Goal: Task Accomplishment & Management: Complete application form

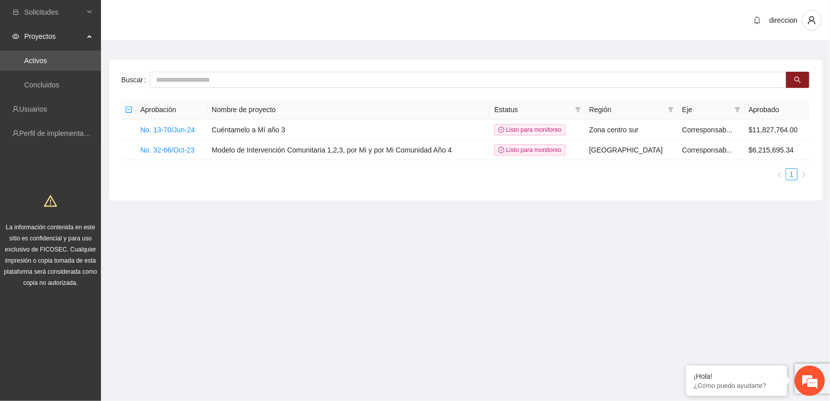
click at [504, 264] on section "Solicitudes Proyectos Activos Concluidos Usuarios Perfil de implementadora La i…" at bounding box center [415, 200] width 830 height 401
click at [403, 234] on section "direccion Buscar Aprobación Nombre de proyecto Estatus Región Eje Aprobado No. …" at bounding box center [465, 119] width 729 height 239
click at [59, 35] on span "Proyectos" at bounding box center [54, 36] width 60 height 20
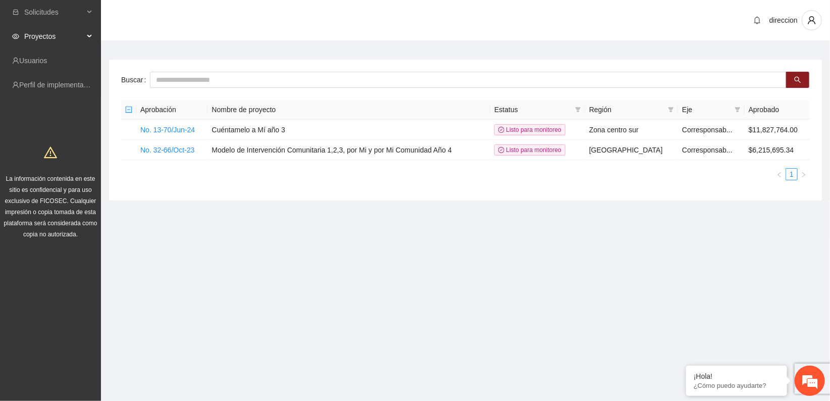
click at [41, 36] on span "Proyectos" at bounding box center [54, 36] width 60 height 20
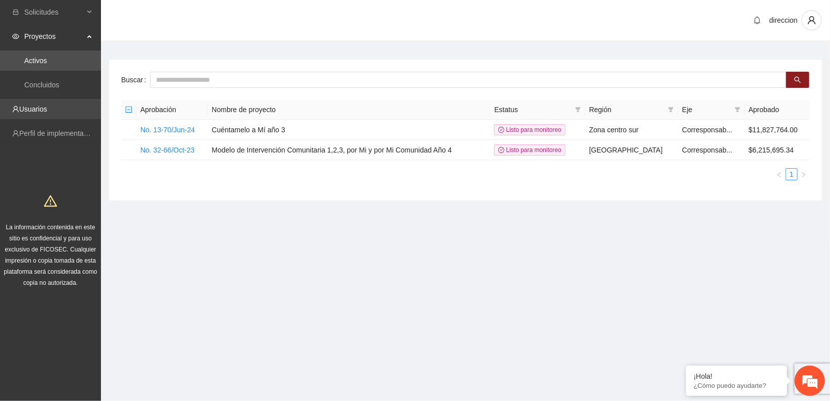
click at [29, 108] on link "Usuarios" at bounding box center [33, 109] width 28 height 8
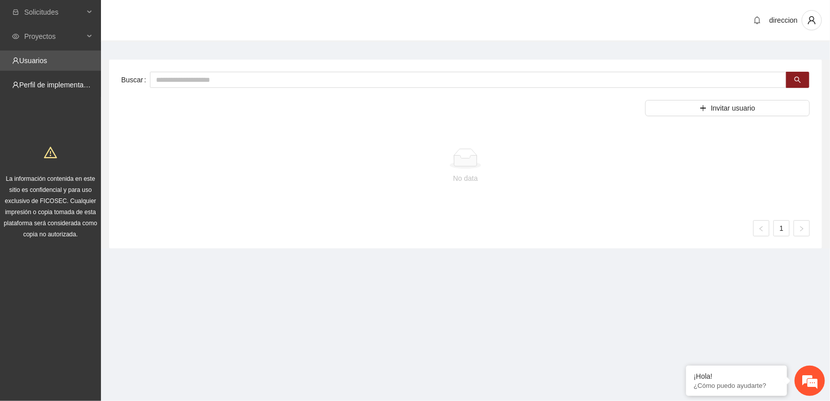
click at [35, 83] on link "Perfil de implementadora" at bounding box center [58, 85] width 79 height 8
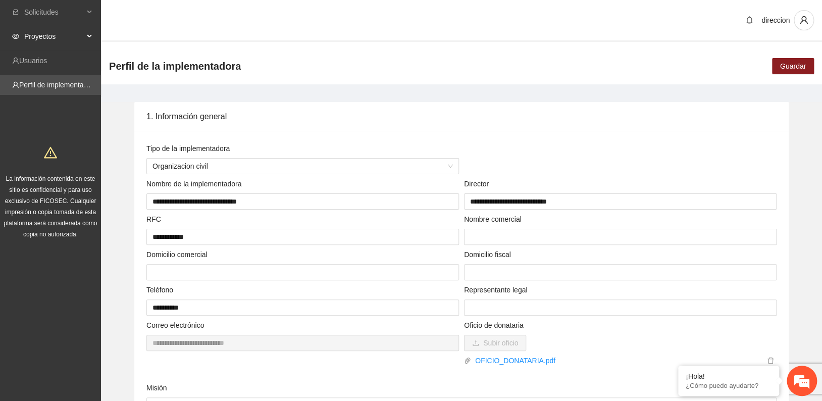
click at [37, 37] on span "Proyectos" at bounding box center [54, 36] width 60 height 20
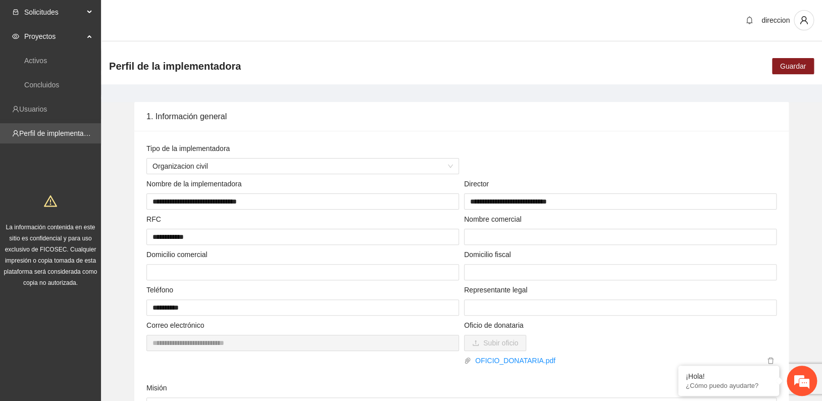
click at [36, 11] on span "Solicitudes" at bounding box center [54, 12] width 60 height 20
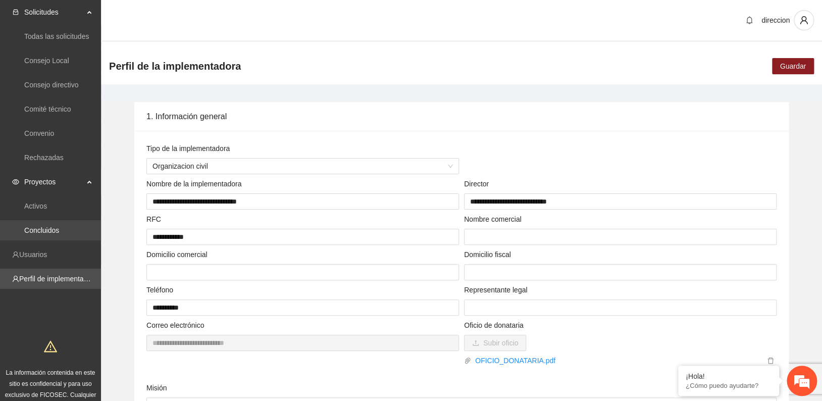
click at [49, 231] on link "Concluidos" at bounding box center [41, 230] width 35 height 8
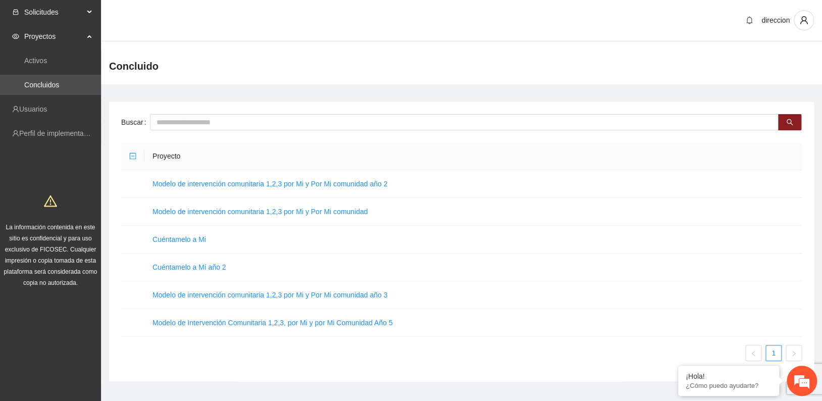
click at [46, 7] on span "Solicitudes" at bounding box center [54, 12] width 60 height 20
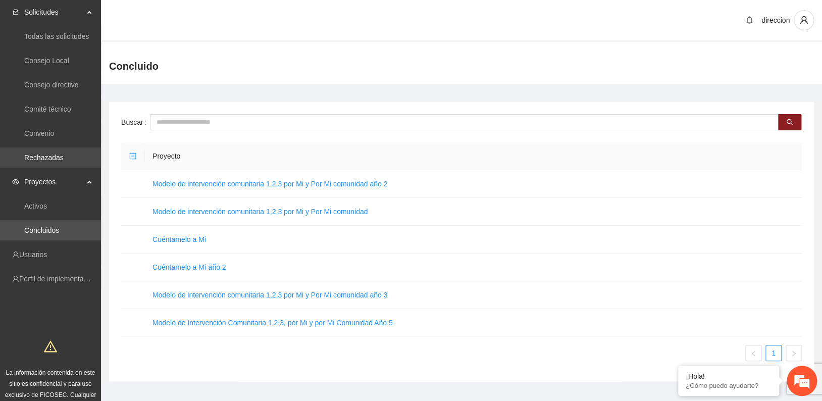
click at [46, 156] on link "Rechazadas" at bounding box center [43, 157] width 39 height 8
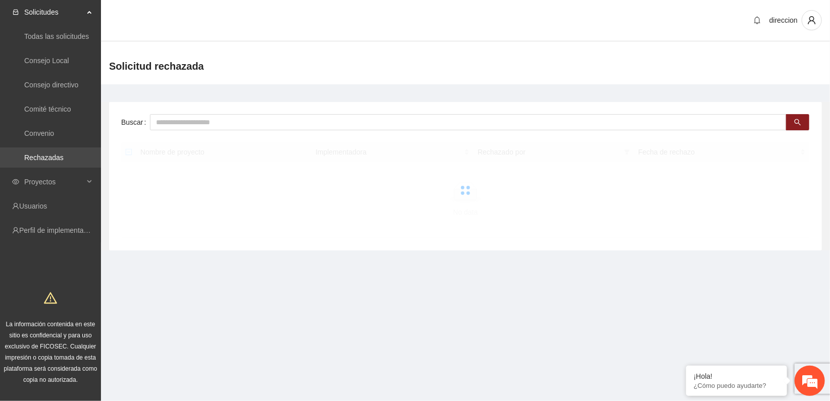
click at [46, 153] on link "Rechazadas" at bounding box center [43, 157] width 39 height 8
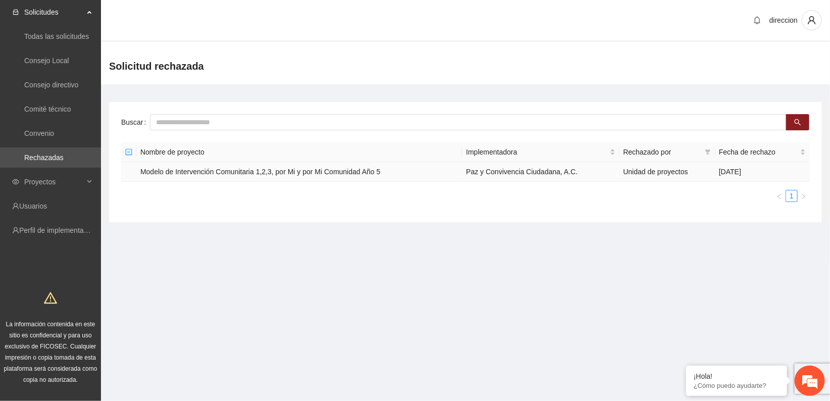
click at [278, 172] on td "Modelo de Intervención Comunitaria 1,2,3, por Mi y por Mi Comunidad Año 5" at bounding box center [299, 172] width 326 height 20
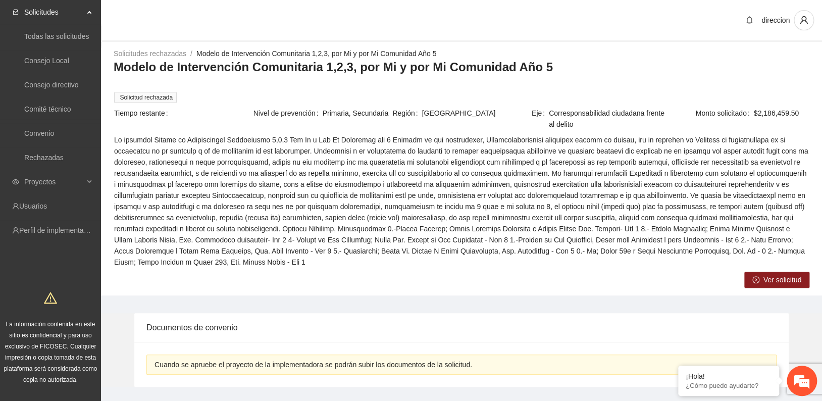
click at [778, 283] on span "Ver solicitud" at bounding box center [782, 279] width 38 height 11
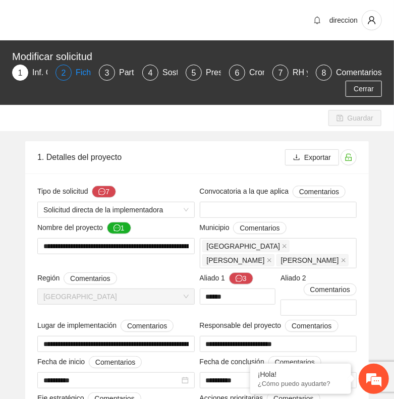
click at [81, 73] on div "Ficha T" at bounding box center [93, 73] width 35 height 16
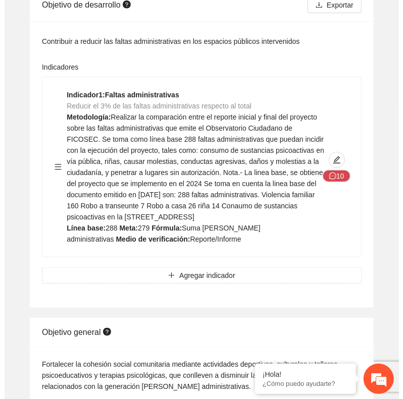
scroll to position [226, 0]
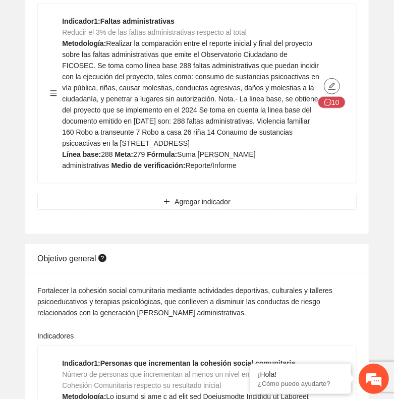
click at [334, 80] on button "button" at bounding box center [332, 86] width 16 height 16
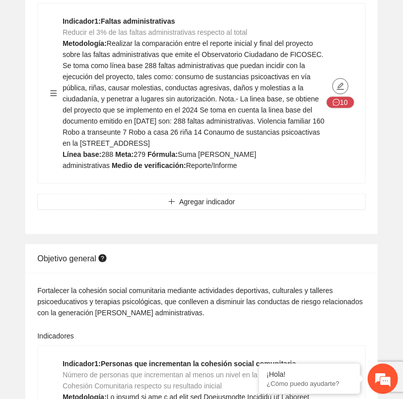
type textarea "***"
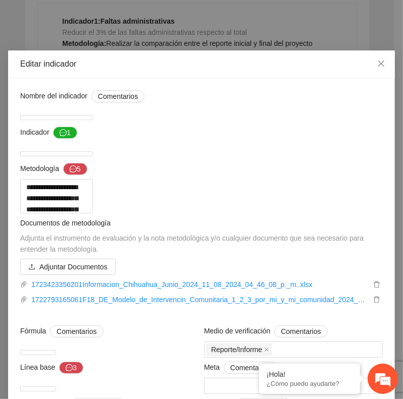
scroll to position [56, 0]
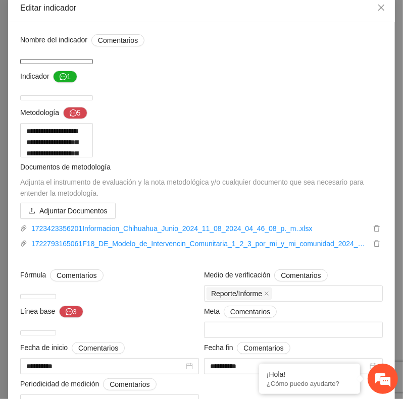
drag, startPoint x: 98, startPoint y: 58, endPoint x: 8, endPoint y: 58, distance: 90.4
click at [8, 58] on div "**********" at bounding box center [201, 255] width 387 height 466
drag, startPoint x: 207, startPoint y: 96, endPoint x: -4, endPoint y: 96, distance: 210.5
drag, startPoint x: 21, startPoint y: 131, endPoint x: 241, endPoint y: 295, distance: 274.9
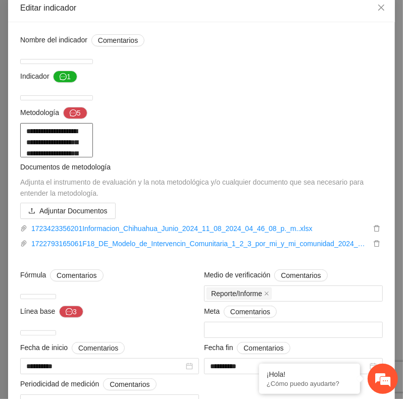
click at [241, 295] on div "**********" at bounding box center [202, 254] width 368 height 441
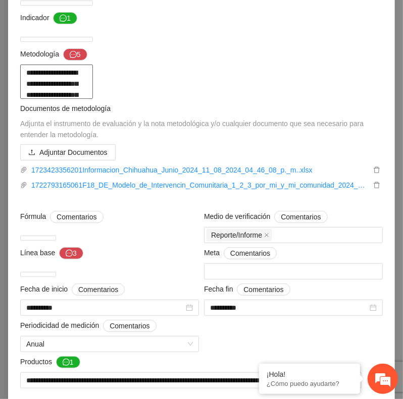
scroll to position [112, 0]
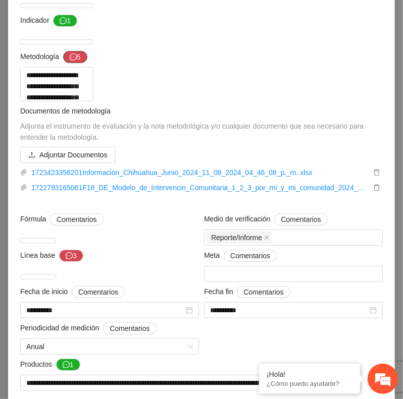
click at [74, 57] on button "5" at bounding box center [75, 57] width 24 height 12
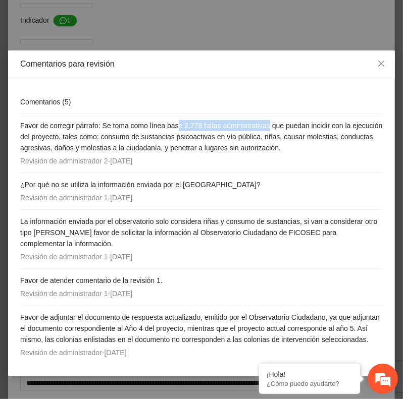
drag, startPoint x: 181, startPoint y: 125, endPoint x: 272, endPoint y: 127, distance: 90.4
click at [272, 127] on span "Favor de corregir párrafo: Se toma como línea base 2,278 faltas administrativas…" at bounding box center [201, 137] width 363 height 30
drag, startPoint x: 272, startPoint y: 127, endPoint x: 233, endPoint y: 129, distance: 38.4
copy span "e 2,278 faltas administrativas"
click at [376, 58] on span "Close" at bounding box center [381, 63] width 27 height 27
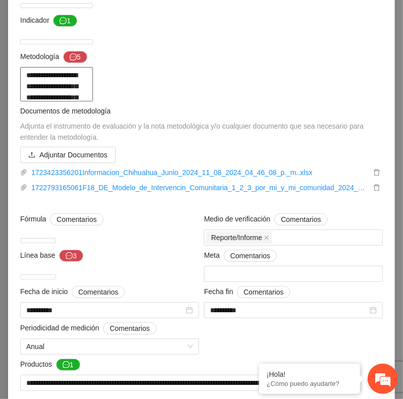
scroll to position [112, 0]
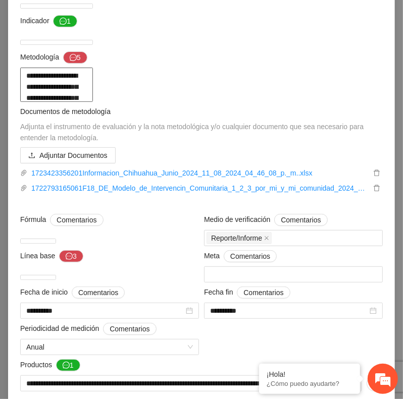
click at [93, 102] on textarea "**********" at bounding box center [56, 85] width 73 height 34
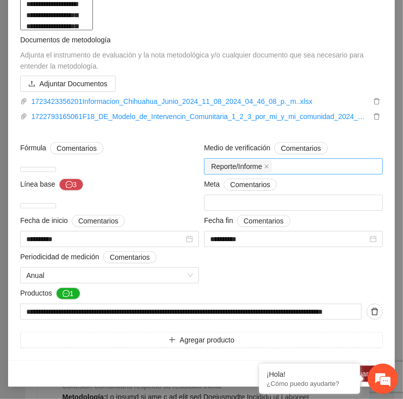
scroll to position [320, 0]
drag, startPoint x: 131, startPoint y: 165, endPoint x: 25, endPoint y: 174, distance: 106.4
click at [25, 172] on textarea "**********" at bounding box center [38, 169] width 36 height 5
drag, startPoint x: 21, startPoint y: 166, endPoint x: 109, endPoint y: 164, distance: 87.4
click at [56, 167] on textarea "**********" at bounding box center [38, 169] width 36 height 5
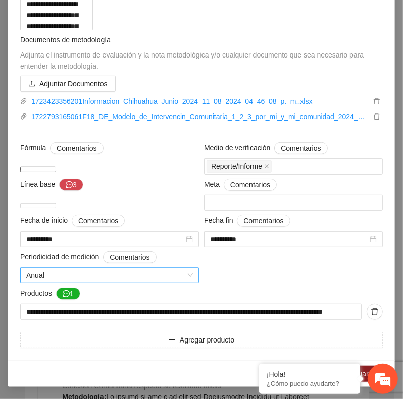
click at [48, 275] on span "Anual" at bounding box center [109, 275] width 167 height 15
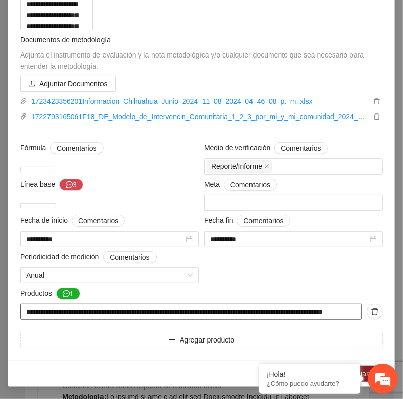
scroll to position [0, 38]
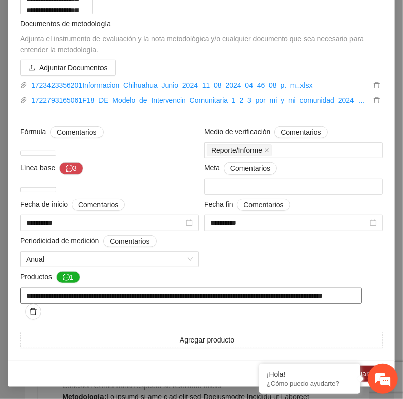
drag, startPoint x: 20, startPoint y: 314, endPoint x: 389, endPoint y: 335, distance: 370.2
click at [390, 322] on div "**********" at bounding box center [201, 120] width 387 height 482
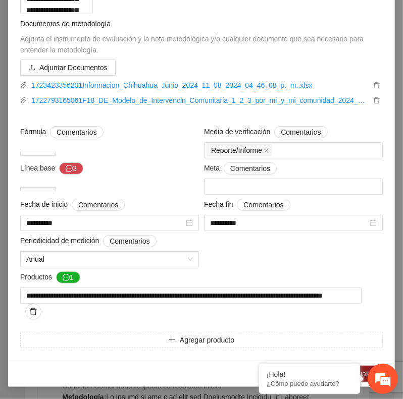
scroll to position [0, 0]
click at [236, 106] on link "1722793165061F18_DE_Modelo_de_Intervencin_Comunitaria_1_2_3_por_mi_y_mi_comunid…" at bounding box center [198, 100] width 343 height 11
click at [84, 106] on link "1722793165061F18_DE_Modelo_de_Intervencin_Comunitaria_1_2_3_por_mi_y_mi_comunid…" at bounding box center [198, 100] width 343 height 11
click at [118, 136] on div "**********" at bounding box center [202, 119] width 368 height 457
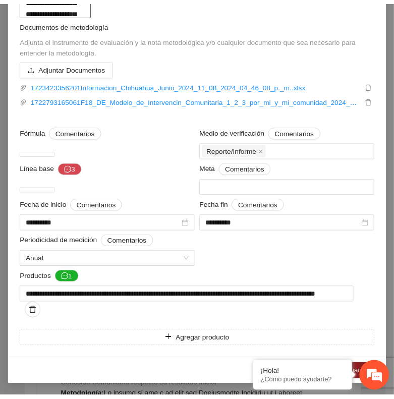
scroll to position [40, 0]
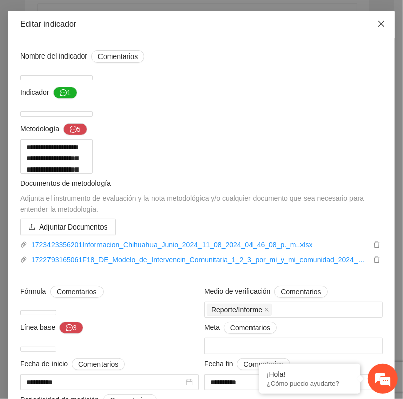
click at [377, 20] on icon "close" at bounding box center [381, 24] width 8 height 8
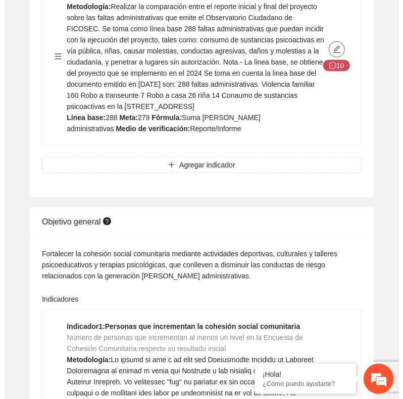
scroll to position [283, 0]
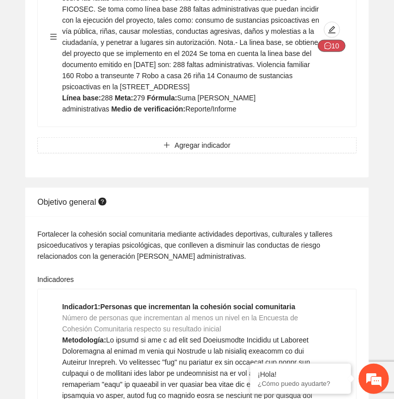
click at [334, 43] on button "10" at bounding box center [332, 46] width 28 height 12
click at [329, 49] on span "message" at bounding box center [328, 46] width 7 height 8
click at [328, 28] on icon "edit" at bounding box center [332, 30] width 8 height 8
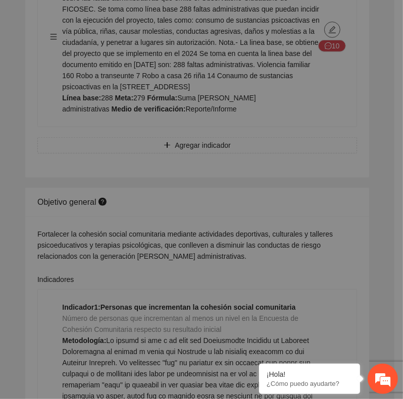
type textarea "***"
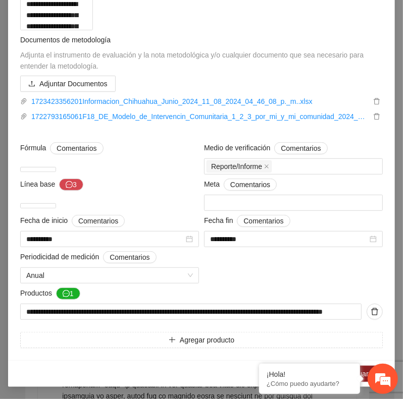
scroll to position [320, 0]
click at [66, 183] on icon "message" at bounding box center [69, 184] width 7 height 7
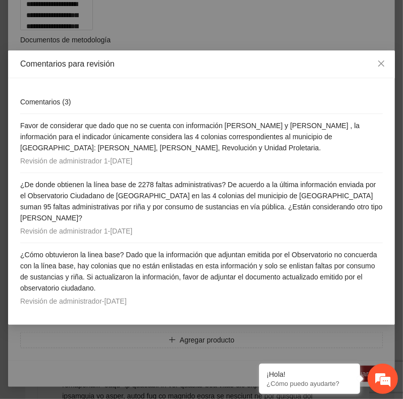
click at [181, 14] on div "Comentarios para revisión Comentarios ( 3 ) Favor de considerar que dado que no…" at bounding box center [201, 199] width 403 height 399
click at [377, 63] on icon "close" at bounding box center [381, 64] width 8 height 8
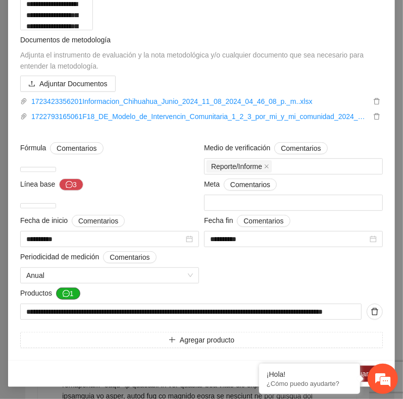
click at [66, 290] on button "1" at bounding box center [68, 294] width 24 height 12
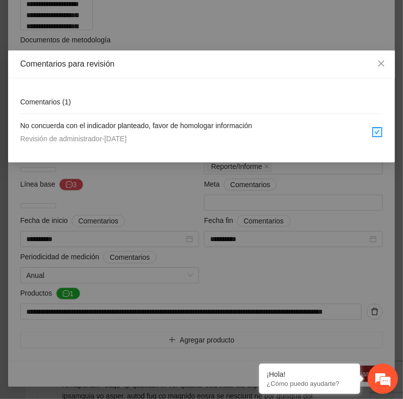
click at [153, 27] on div "Comentarios para revisión Comentarios ( 1 ) No concuerda con el indicador plant…" at bounding box center [201, 199] width 403 height 399
click at [369, 67] on span "Close" at bounding box center [381, 63] width 27 height 27
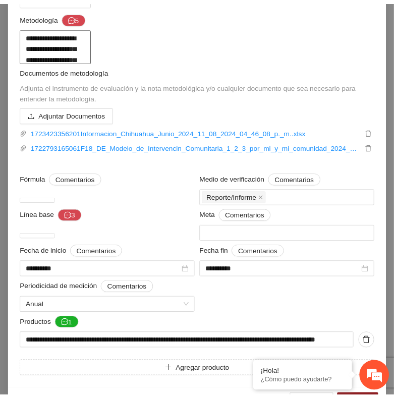
scroll to position [0, 0]
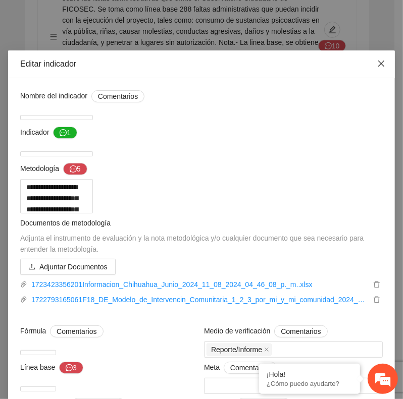
click at [377, 62] on icon "close" at bounding box center [381, 64] width 8 height 8
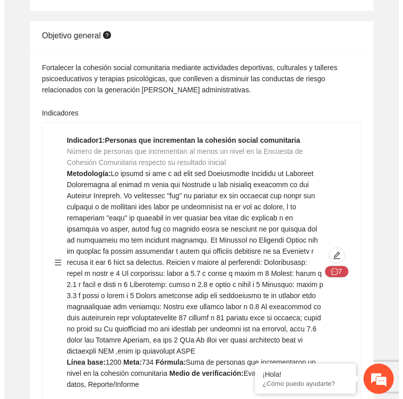
scroll to position [451, 0]
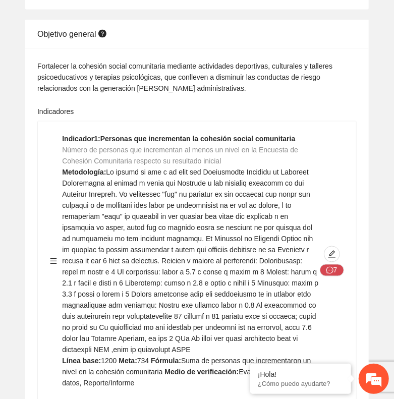
click at [329, 244] on div "7" at bounding box center [332, 261] width 25 height 255
click at [329, 250] on icon "edit" at bounding box center [332, 254] width 8 height 8
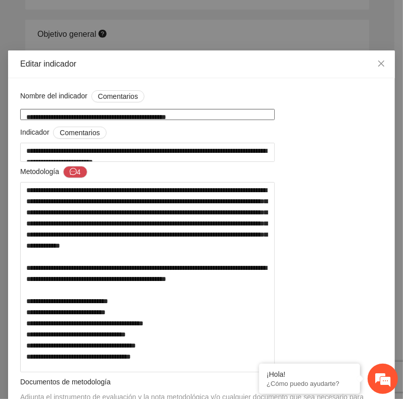
drag, startPoint x: 19, startPoint y: 115, endPoint x: 213, endPoint y: 117, distance: 193.9
click at [213, 117] on textarea "**********" at bounding box center [147, 114] width 254 height 11
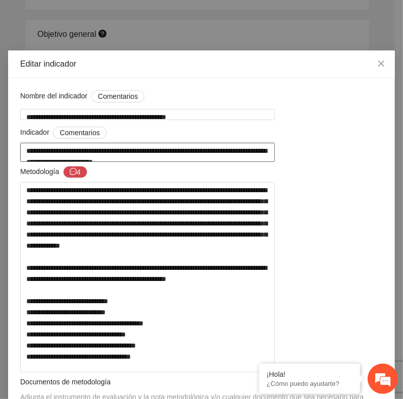
drag, startPoint x: 21, startPoint y: 149, endPoint x: 74, endPoint y: 161, distance: 54.4
click at [74, 161] on textarea "**********" at bounding box center [147, 152] width 254 height 19
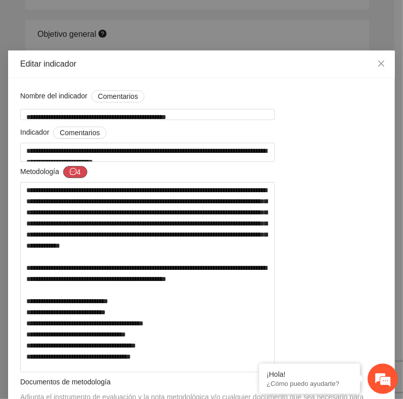
click at [70, 175] on icon "message" at bounding box center [73, 171] width 7 height 7
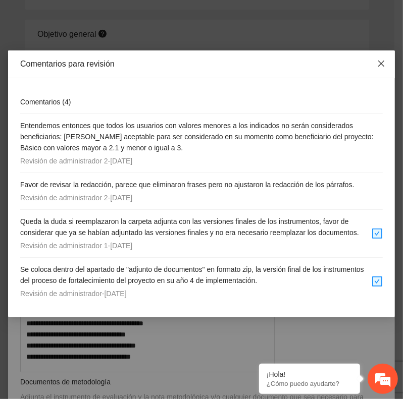
click at [377, 64] on icon "close" at bounding box center [381, 64] width 8 height 8
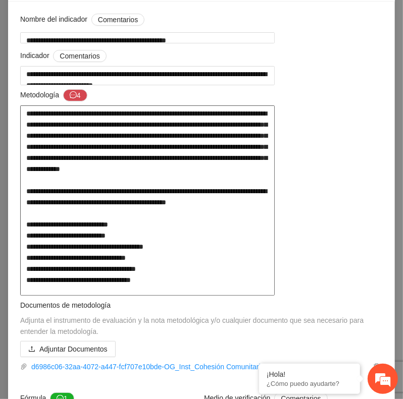
scroll to position [112, 0]
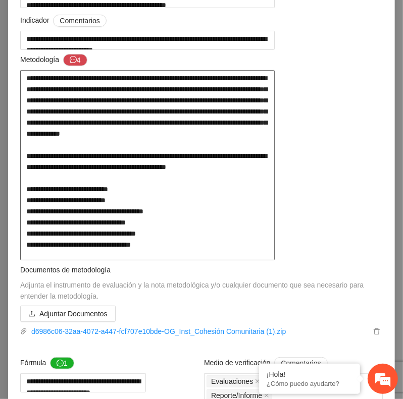
click at [150, 184] on textarea at bounding box center [147, 165] width 254 height 191
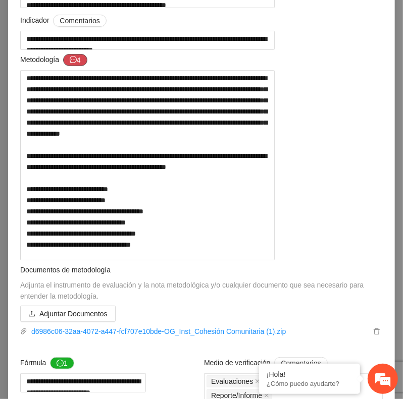
click at [75, 66] on button "4" at bounding box center [75, 60] width 24 height 12
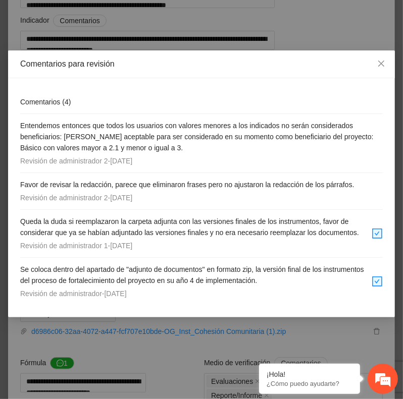
drag, startPoint x: 26, startPoint y: 186, endPoint x: 336, endPoint y: 192, distance: 309.6
click at [336, 192] on div "Favor de revisar la redacción, parece que eliminaron frases pero no ajustaron l…" at bounding box center [201, 191] width 363 height 24
drag, startPoint x: 336, startPoint y: 192, endPoint x: 383, endPoint y: 61, distance: 139.9
click at [383, 61] on icon "close" at bounding box center [381, 64] width 8 height 8
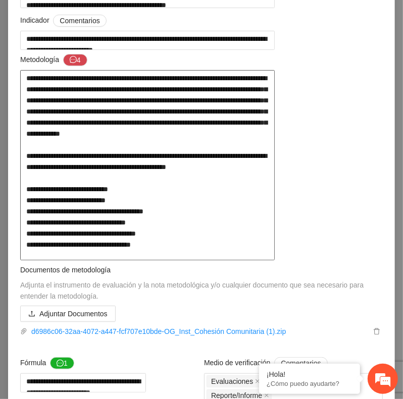
drag, startPoint x: 18, startPoint y: 81, endPoint x: 209, endPoint y: 341, distance: 322.3
click at [209, 261] on textarea at bounding box center [147, 165] width 254 height 191
click at [172, 171] on textarea at bounding box center [147, 165] width 254 height 191
click at [251, 231] on textarea at bounding box center [147, 165] width 254 height 191
click at [31, 111] on textarea at bounding box center [147, 165] width 254 height 191
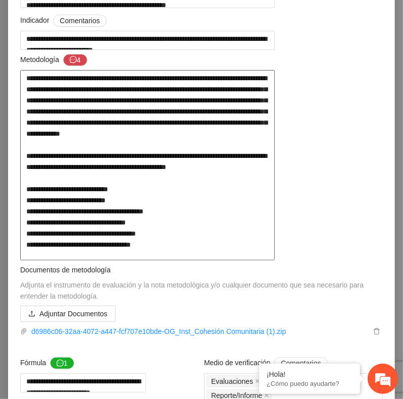
click at [117, 109] on textarea at bounding box center [147, 165] width 254 height 191
click at [250, 108] on textarea at bounding box center [147, 165] width 254 height 191
drag, startPoint x: 25, startPoint y: 93, endPoint x: 219, endPoint y: 95, distance: 194.4
click at [219, 95] on textarea at bounding box center [147, 165] width 254 height 191
click at [231, 192] on textarea at bounding box center [147, 165] width 254 height 191
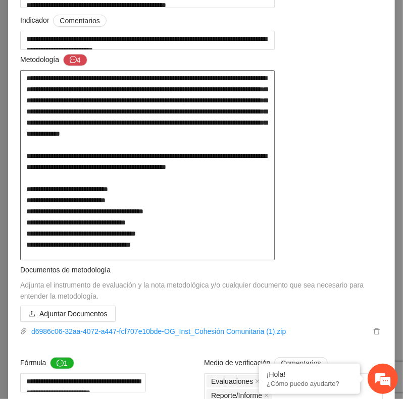
drag, startPoint x: 29, startPoint y: 85, endPoint x: 362, endPoint y: 84, distance: 332.2
click at [275, 84] on textarea at bounding box center [147, 165] width 254 height 191
click at [170, 186] on textarea at bounding box center [147, 165] width 254 height 191
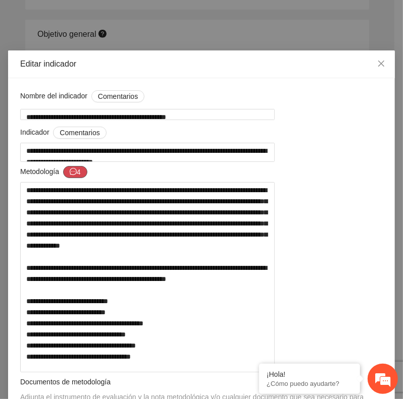
click at [77, 178] on button "4" at bounding box center [75, 172] width 24 height 12
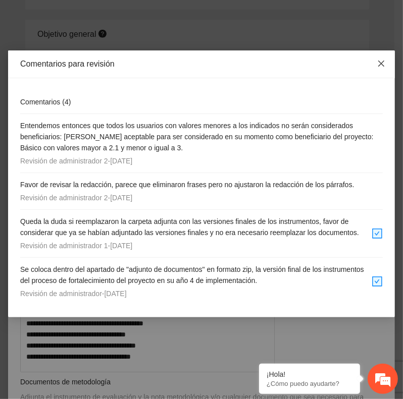
click at [384, 59] on span "Close" at bounding box center [381, 63] width 27 height 27
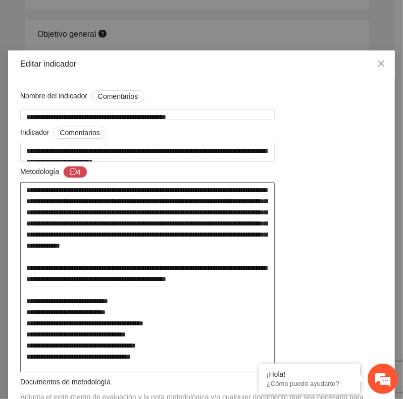
drag, startPoint x: 20, startPoint y: 197, endPoint x: 161, endPoint y: 250, distance: 150.3
click at [161, 250] on textarea at bounding box center [147, 277] width 254 height 191
click at [186, 256] on textarea at bounding box center [147, 277] width 254 height 191
drag, startPoint x: 24, startPoint y: 204, endPoint x: 347, endPoint y: 211, distance: 323.2
click at [275, 211] on textarea at bounding box center [147, 277] width 254 height 191
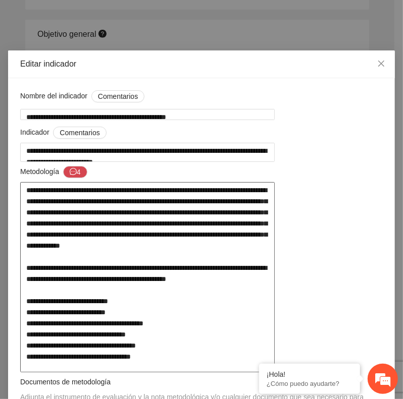
type textarea "**********"
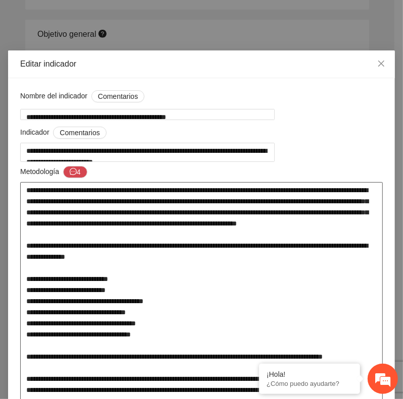
type textarea "**********"
click at [293, 322] on textarea at bounding box center [201, 318] width 363 height 272
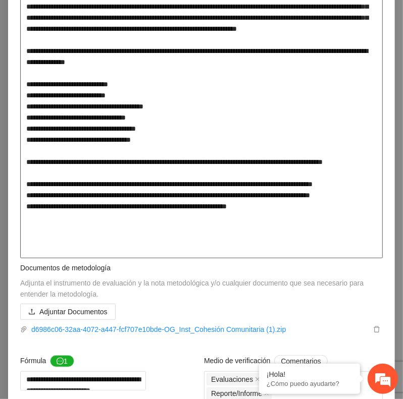
scroll to position [168, 0]
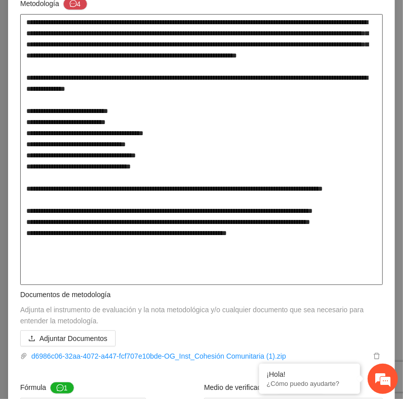
drag, startPoint x: 25, startPoint y: 211, endPoint x: 71, endPoint y: 223, distance: 48.0
click at [71, 223] on textarea at bounding box center [201, 150] width 363 height 272
click at [88, 219] on textarea at bounding box center [201, 150] width 363 height 272
click at [90, 223] on textarea at bounding box center [201, 150] width 363 height 272
click at [250, 144] on textarea at bounding box center [201, 150] width 363 height 272
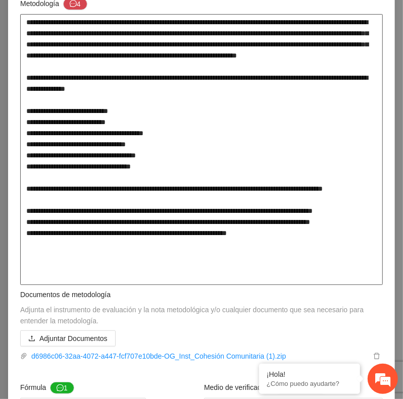
scroll to position [224, 0]
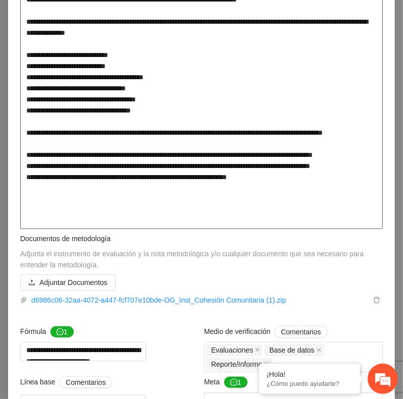
drag, startPoint x: 25, startPoint y: 185, endPoint x: 265, endPoint y: 222, distance: 243.2
click at [265, 222] on textarea at bounding box center [201, 94] width 363 height 272
click at [264, 228] on textarea at bounding box center [201, 94] width 363 height 272
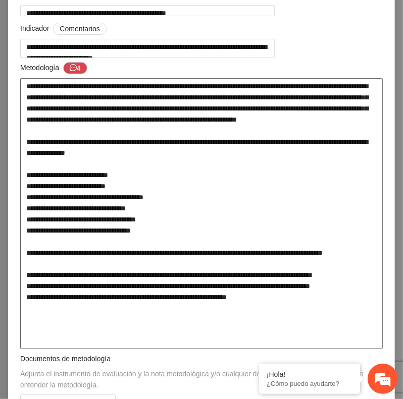
scroll to position [56, 0]
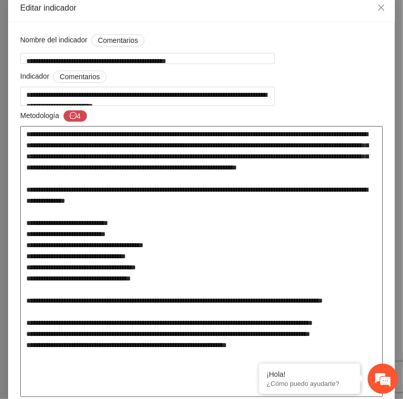
drag, startPoint x: 21, startPoint y: 143, endPoint x: 77, endPoint y: 161, distance: 58.9
click at [77, 161] on textarea at bounding box center [201, 262] width 363 height 272
click at [158, 197] on textarea at bounding box center [201, 262] width 363 height 272
drag, startPoint x: 57, startPoint y: 165, endPoint x: 277, endPoint y: 303, distance: 260.0
click at [277, 303] on textarea at bounding box center [201, 262] width 363 height 272
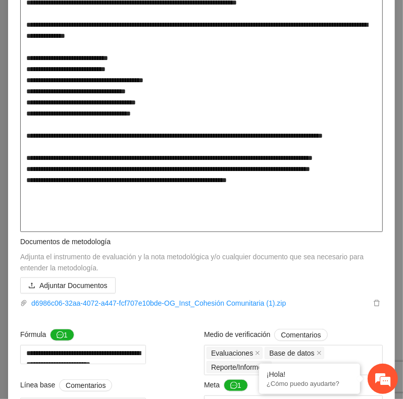
scroll to position [224, 0]
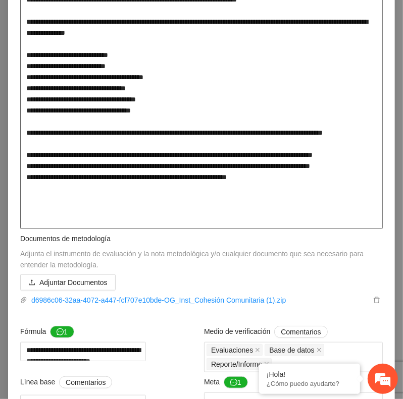
click at [211, 140] on textarea at bounding box center [201, 94] width 363 height 272
drag, startPoint x: 17, startPoint y: 99, endPoint x: 168, endPoint y: 135, distance: 154.7
click at [168, 135] on textarea at bounding box center [201, 94] width 363 height 272
click at [188, 107] on textarea at bounding box center [201, 94] width 363 height 272
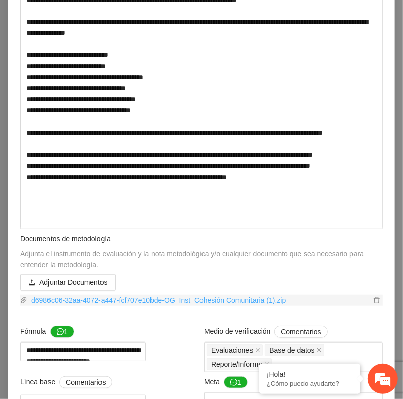
click at [193, 306] on link "d6986c06-32aa-4072-a447-fcf707e10bde-OG_Inst_Cohesión Comunitaria (1).zip" at bounding box center [198, 300] width 343 height 11
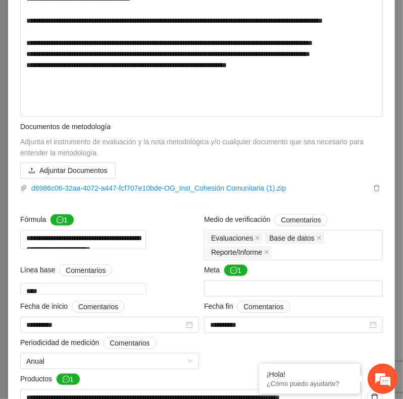
scroll to position [392, 0]
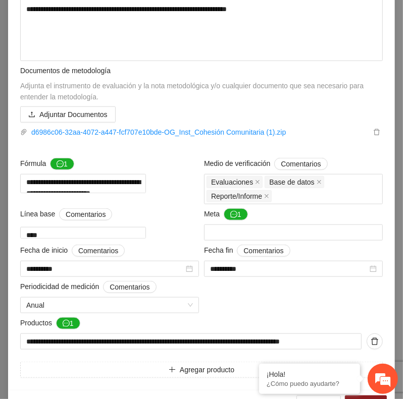
click at [119, 74] on div "Documentos de metodología" at bounding box center [201, 70] width 363 height 11
click at [65, 170] on button "1" at bounding box center [62, 164] width 24 height 12
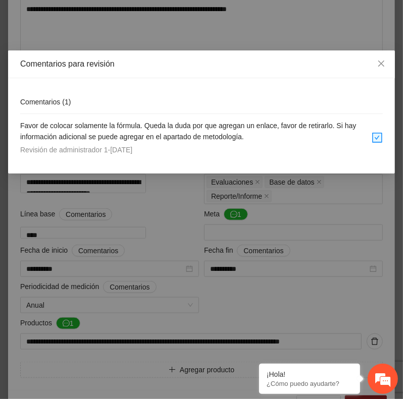
click at [139, 224] on div "Comentarios para revisión Comentarios ( 1 ) Favor de colocar solamente la fórmu…" at bounding box center [201, 199] width 403 height 399
click at [386, 63] on span "Close" at bounding box center [381, 63] width 27 height 27
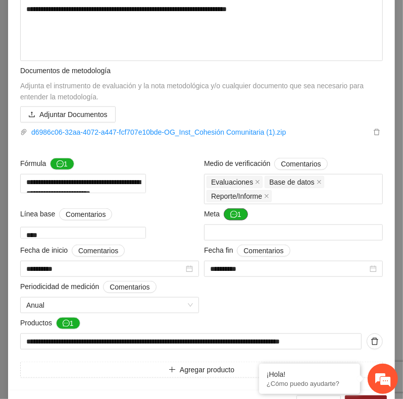
click at [228, 218] on button "1" at bounding box center [236, 215] width 24 height 12
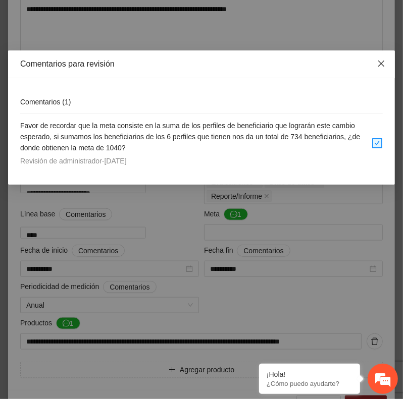
click at [381, 64] on icon "close" at bounding box center [381, 64] width 8 height 8
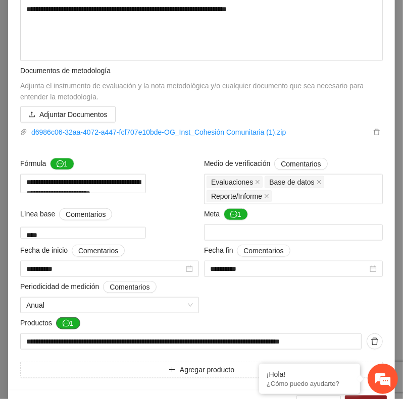
click at [63, 326] on button "1" at bounding box center [68, 324] width 24 height 12
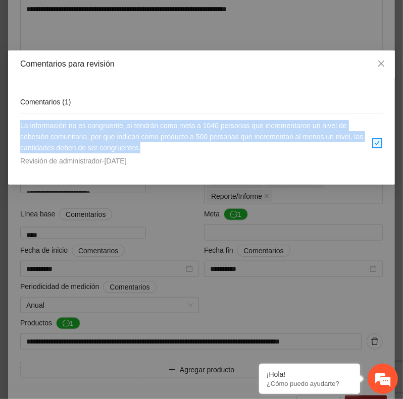
drag, startPoint x: 21, startPoint y: 127, endPoint x: 354, endPoint y: 152, distance: 333.7
click at [354, 152] on h4 "La información no es congruente, si tendrán como meta a 1040 personas que incre…" at bounding box center [195, 136] width 351 height 33
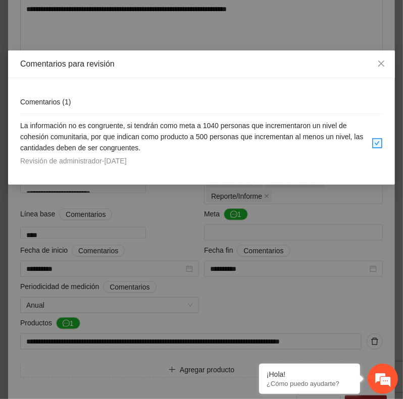
click at [81, 95] on div "Comentarios ( 1 )" at bounding box center [201, 102] width 363 height 24
drag, startPoint x: 20, startPoint y: 124, endPoint x: 149, endPoint y: 157, distance: 133.2
click at [149, 157] on div "Comentarios ( 1 ) La información no es congruente, si tendrán como meta a 1040 …" at bounding box center [201, 131] width 387 height 107
drag, startPoint x: 149, startPoint y: 157, endPoint x: 134, endPoint y: 68, distance: 89.6
click at [134, 68] on div "Comentarios para revisión" at bounding box center [201, 64] width 363 height 11
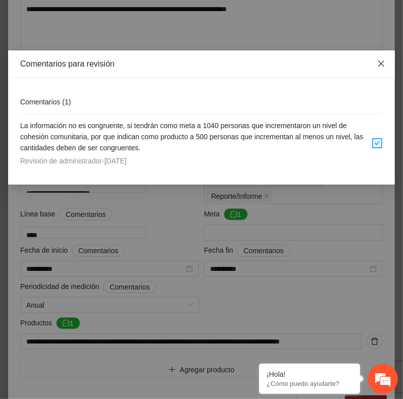
click at [384, 64] on icon "close" at bounding box center [381, 64] width 8 height 8
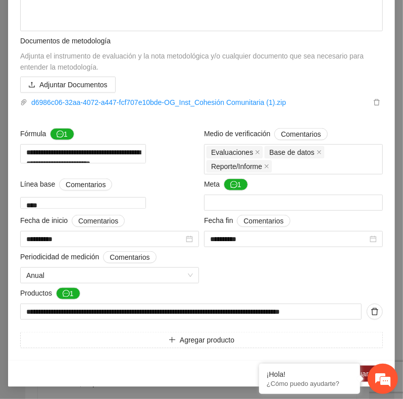
scroll to position [430, 0]
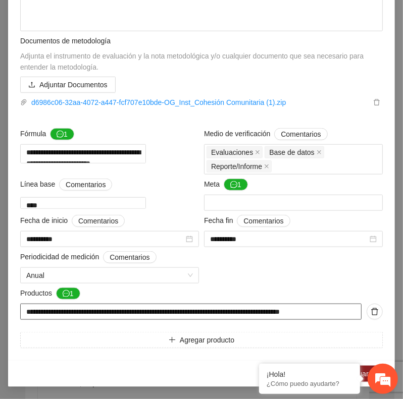
drag, startPoint x: 24, startPoint y: 313, endPoint x: 317, endPoint y: 320, distance: 292.9
click at [317, 320] on div "**********" at bounding box center [201, 326] width 363 height 44
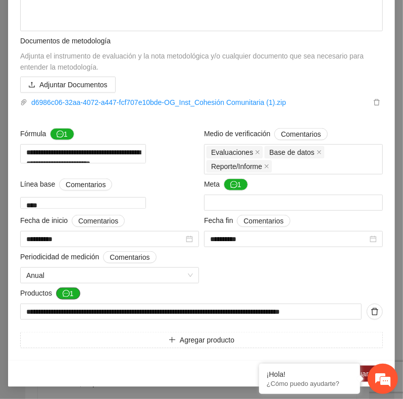
click at [65, 289] on button "1" at bounding box center [68, 294] width 24 height 12
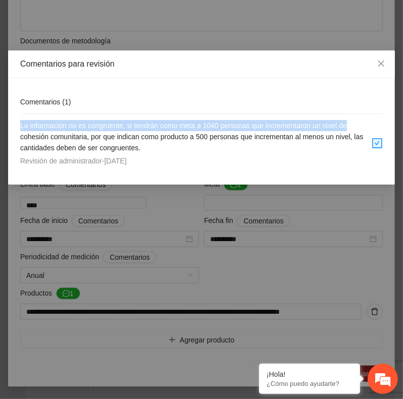
drag, startPoint x: 14, startPoint y: 124, endPoint x: 389, endPoint y: 94, distance: 376.3
click at [372, 109] on div "Comentarios ( 1 ) La información no es congruente, si tendrán como meta a 1040 …" at bounding box center [201, 131] width 387 height 107
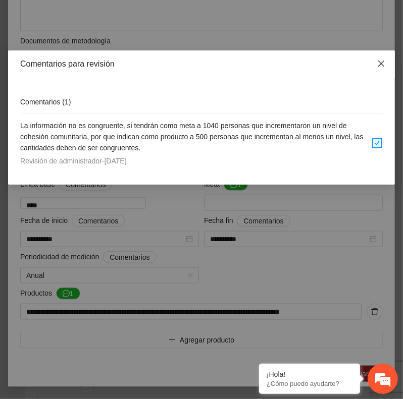
click at [380, 64] on icon "close" at bounding box center [381, 64] width 8 height 8
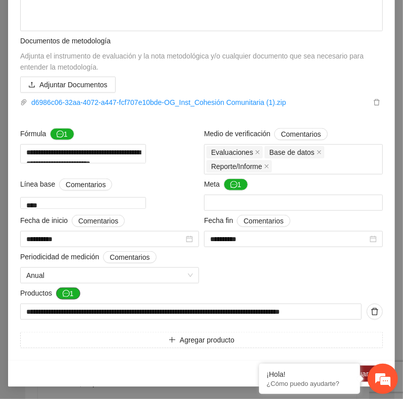
click at [63, 293] on icon "message" at bounding box center [66, 293] width 7 height 7
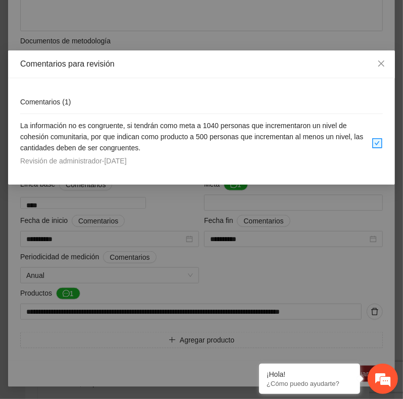
drag, startPoint x: 19, startPoint y: 123, endPoint x: 164, endPoint y: 161, distance: 149.6
click at [164, 161] on div "Comentarios ( 1 ) La información no es congruente, si tendrán como meta a 1040 …" at bounding box center [201, 131] width 387 height 107
click at [182, 150] on h4 "La información no es congruente, si tendrán como meta a 1040 personas que incre…" at bounding box center [195, 136] width 351 height 33
click at [381, 63] on icon "close" at bounding box center [381, 64] width 8 height 8
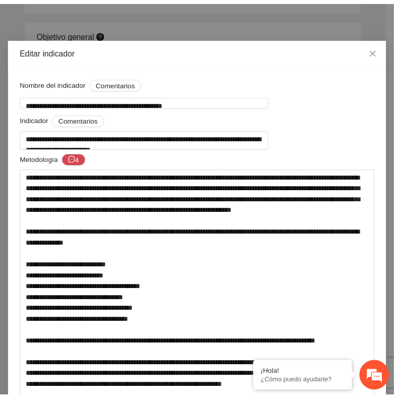
scroll to position [0, 0]
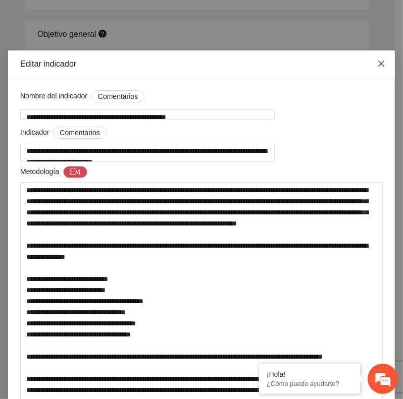
click at [377, 65] on icon "close" at bounding box center [381, 64] width 8 height 8
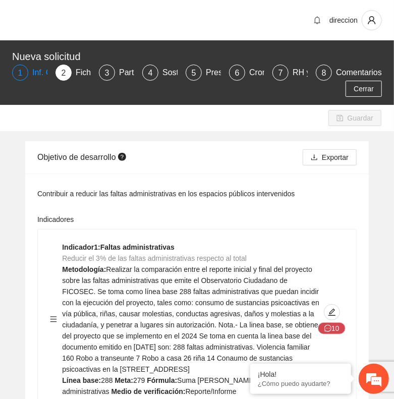
click at [27, 72] on div "1" at bounding box center [20, 73] width 16 height 16
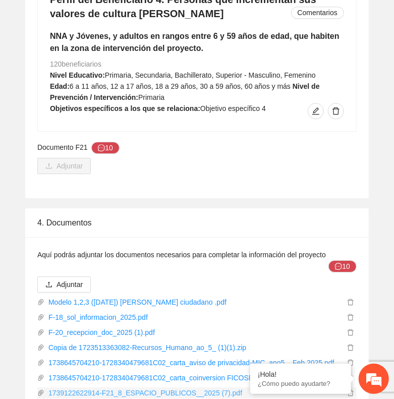
click at [126, 388] on link "1739122622914-F21_8_ESPACIO_PUBLICOS__2025 (7).pdf" at bounding box center [194, 393] width 300 height 11
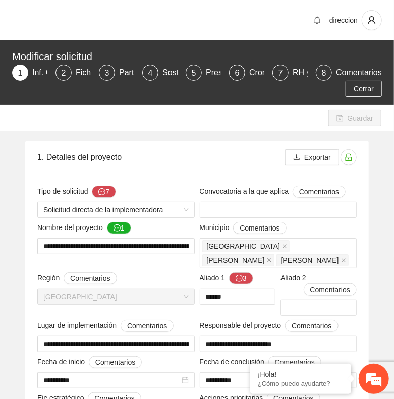
click at [169, 95] on div "Cerrar" at bounding box center [197, 89] width 375 height 16
click at [77, 72] on div "Ficha T" at bounding box center [93, 73] width 35 height 16
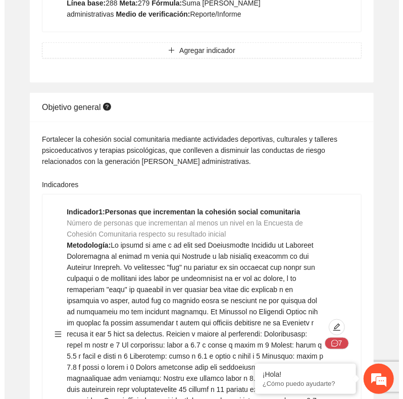
scroll to position [448, 0]
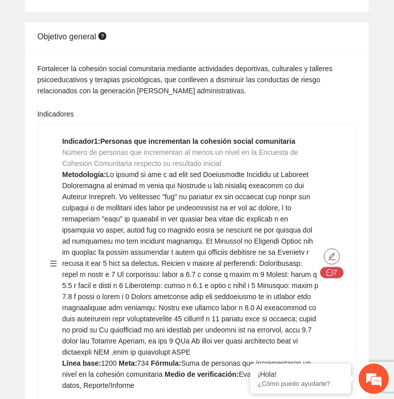
click at [324, 256] on button "button" at bounding box center [332, 257] width 16 height 16
type textarea "****"
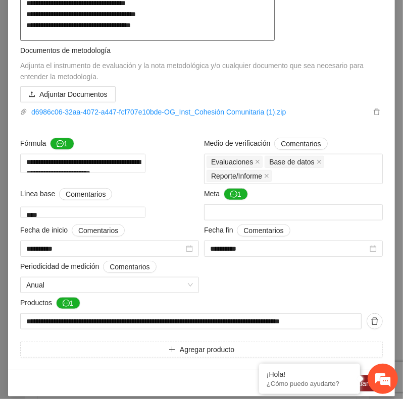
scroll to position [336, 0]
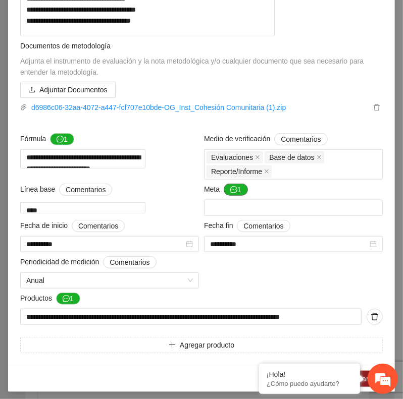
click at [230, 193] on icon "message" at bounding box center [233, 189] width 7 height 7
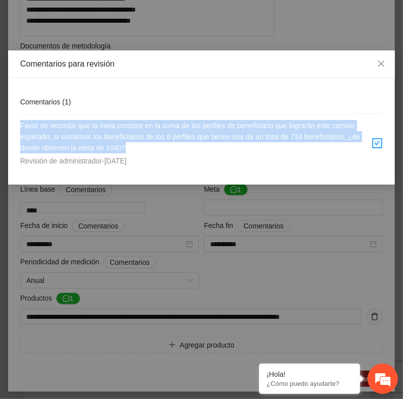
drag, startPoint x: 21, startPoint y: 129, endPoint x: 352, endPoint y: 145, distance: 331.1
click at [352, 145] on h4 "Favor de recordar que la meta consiste en la suma de los perfiles de beneficiar…" at bounding box center [195, 136] width 351 height 33
click at [385, 68] on span "Close" at bounding box center [381, 63] width 27 height 27
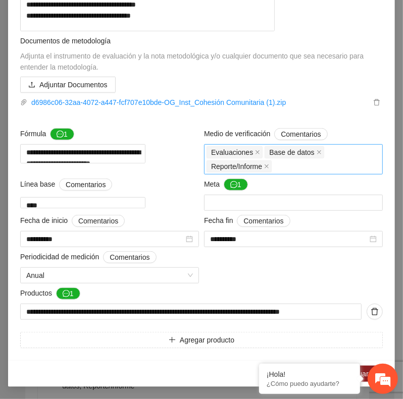
scroll to position [374, 0]
click at [234, 191] on button "1" at bounding box center [236, 185] width 24 height 12
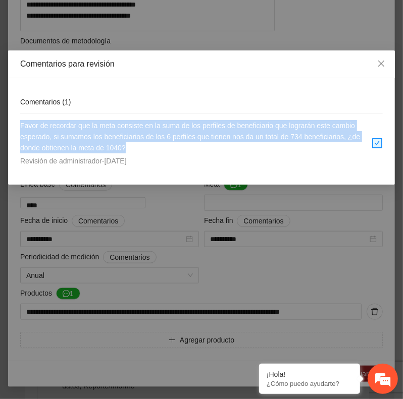
drag, startPoint x: 20, startPoint y: 125, endPoint x: 130, endPoint y: 146, distance: 112.0
click at [130, 146] on div "Comentarios ( 1 ) Favor de recordar que la meta consiste en la suma de los perf…" at bounding box center [201, 131] width 387 height 107
drag, startPoint x: 130, startPoint y: 146, endPoint x: 153, endPoint y: 148, distance: 23.4
click at [153, 148] on h4 "Favor de recordar que la meta consiste en la suma de los perfiles de beneficiar…" at bounding box center [195, 136] width 351 height 33
click at [164, 149] on h4 "Favor de recordar que la meta consiste en la suma de los perfiles de beneficiar…" at bounding box center [195, 136] width 351 height 33
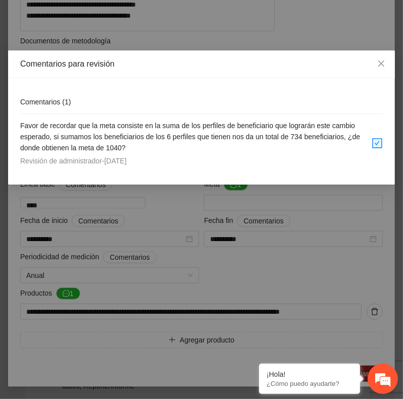
click at [187, 59] on div "Comentarios para revisión" at bounding box center [201, 64] width 363 height 11
click at [380, 58] on span "Close" at bounding box center [381, 63] width 27 height 27
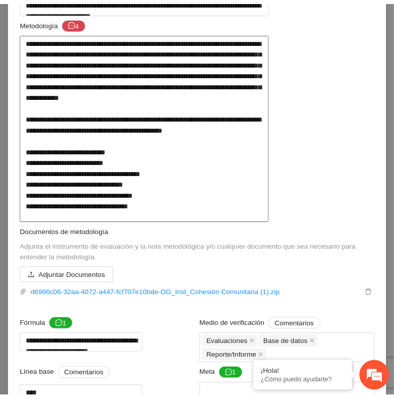
scroll to position [0, 0]
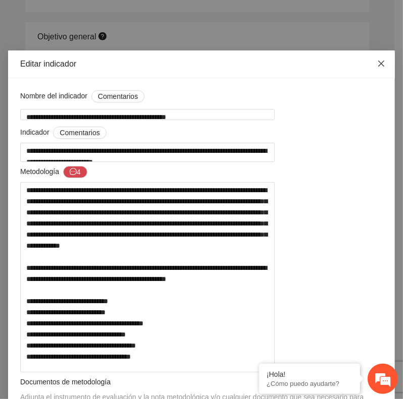
click at [382, 64] on span "Close" at bounding box center [381, 63] width 27 height 27
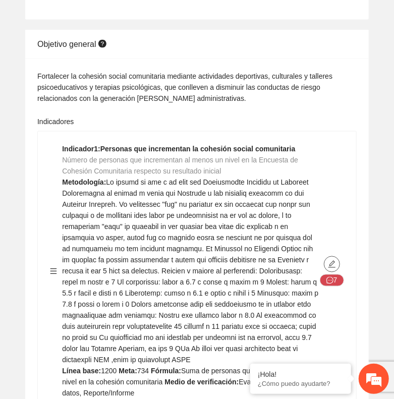
scroll to position [336, 0]
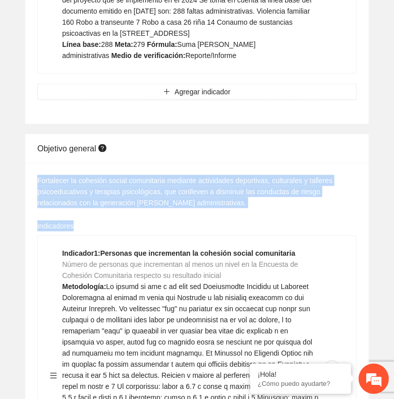
drag, startPoint x: 39, startPoint y: 178, endPoint x: 75, endPoint y: 219, distance: 54.8
click at [75, 219] on form "Fortalecer la cohesión social comunitaria mediante actividades deportivas, cult…" at bounding box center [197, 359] width 320 height 368
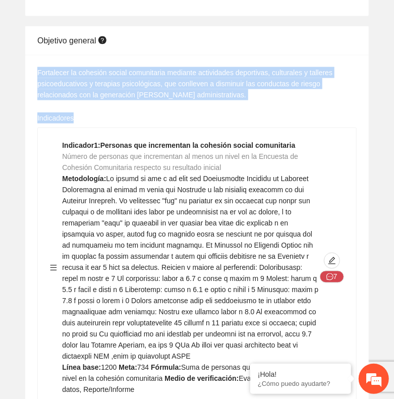
scroll to position [448, 0]
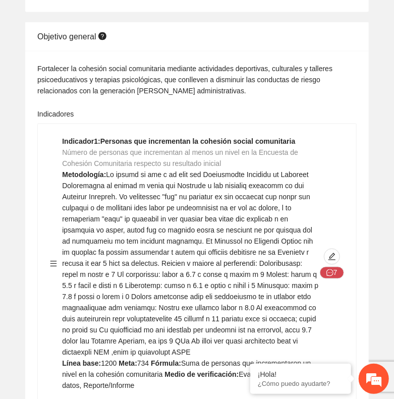
click at [269, 217] on span at bounding box center [190, 264] width 256 height 186
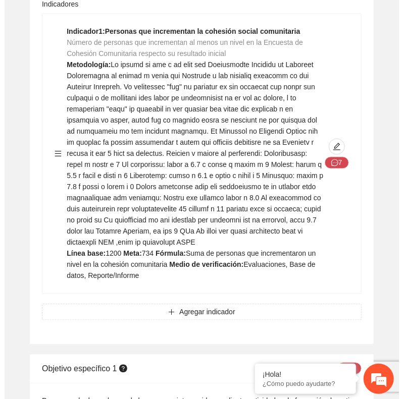
scroll to position [561, 0]
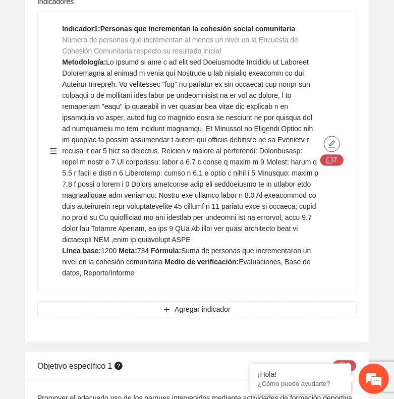
click at [332, 145] on icon "edit" at bounding box center [332, 144] width 8 height 8
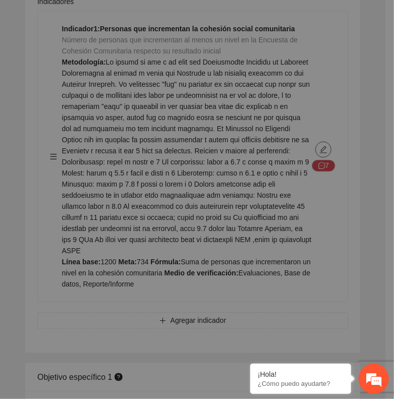
type textarea "****"
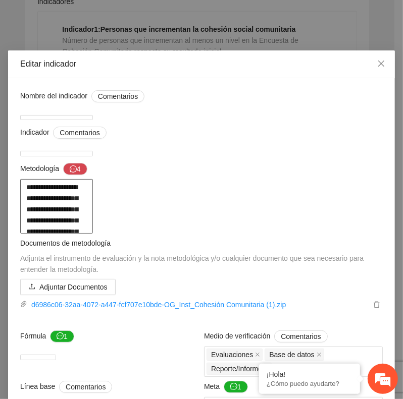
drag, startPoint x: 25, startPoint y: 199, endPoint x: 198, endPoint y: 213, distance: 173.2
click at [93, 213] on textarea at bounding box center [56, 206] width 73 height 55
click at [70, 173] on icon "message" at bounding box center [73, 169] width 7 height 7
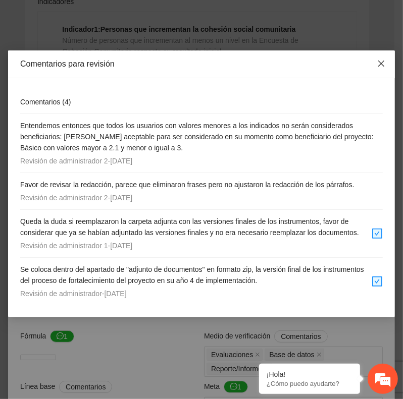
click at [381, 68] on span "Close" at bounding box center [381, 63] width 27 height 27
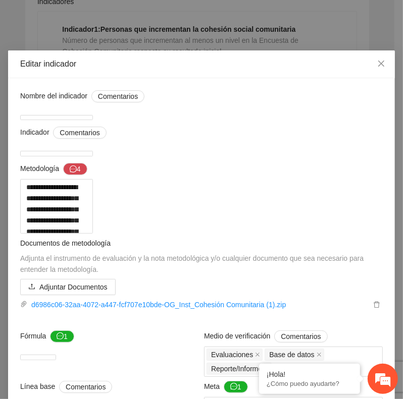
scroll to position [0, 0]
click at [93, 157] on textarea "**********" at bounding box center [56, 154] width 73 height 6
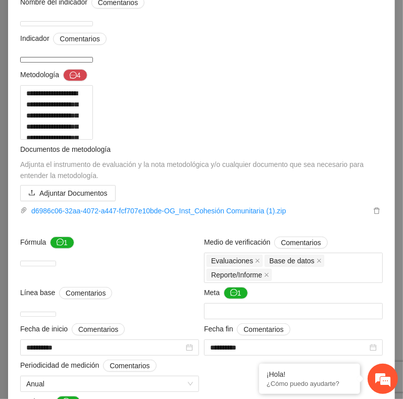
scroll to position [93, 0]
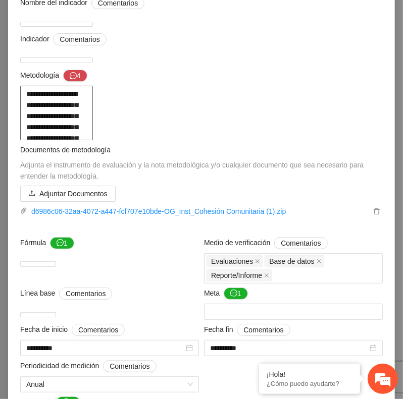
drag, startPoint x: 19, startPoint y: 104, endPoint x: 157, endPoint y: 116, distance: 138.4
click at [93, 116] on textarea at bounding box center [56, 113] width 73 height 55
click at [93, 140] on textarea at bounding box center [56, 113] width 73 height 55
drag, startPoint x: 155, startPoint y: 111, endPoint x: 319, endPoint y: 124, distance: 164.6
click at [93, 124] on textarea at bounding box center [56, 113] width 73 height 55
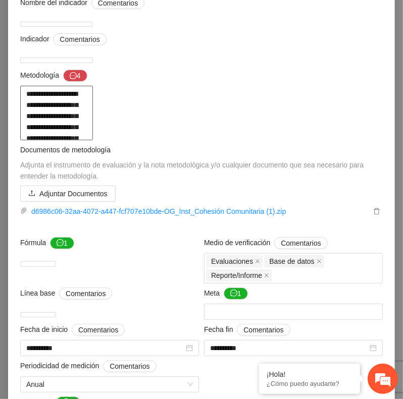
click at [93, 140] on textarea at bounding box center [56, 113] width 73 height 55
drag, startPoint x: 158, startPoint y: 116, endPoint x: 248, endPoint y: 131, distance: 91.6
click at [93, 131] on textarea at bounding box center [56, 113] width 73 height 55
click at [93, 140] on textarea at bounding box center [56, 113] width 73 height 55
drag, startPoint x: 252, startPoint y: 132, endPoint x: 179, endPoint y: 140, distance: 73.7
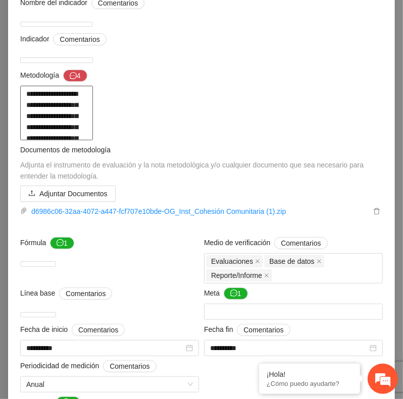
click at [93, 140] on textarea at bounding box center [56, 113] width 73 height 55
click at [93, 139] on textarea at bounding box center [56, 113] width 73 height 55
drag, startPoint x: 301, startPoint y: 128, endPoint x: 155, endPoint y: 153, distance: 148.1
click at [93, 140] on textarea at bounding box center [56, 113] width 73 height 55
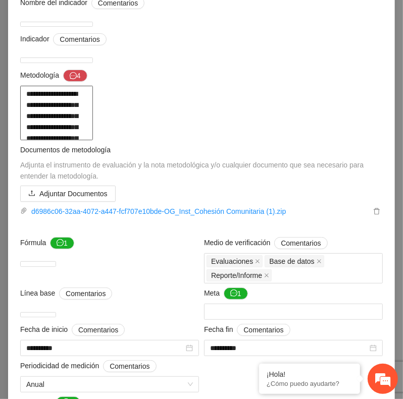
drag, startPoint x: 20, startPoint y: 173, endPoint x: 198, endPoint y: 179, distance: 178.3
click at [93, 140] on textarea at bounding box center [56, 113] width 73 height 55
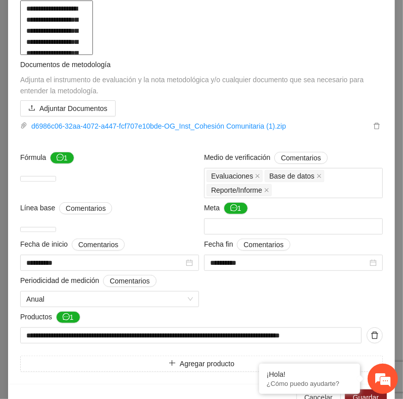
scroll to position [206, 0]
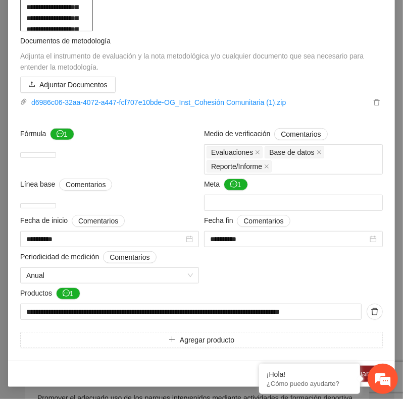
drag, startPoint x: 23, startPoint y: 170, endPoint x: 209, endPoint y: 251, distance: 203.0
click at [93, 31] on textarea at bounding box center [56, 4] width 73 height 55
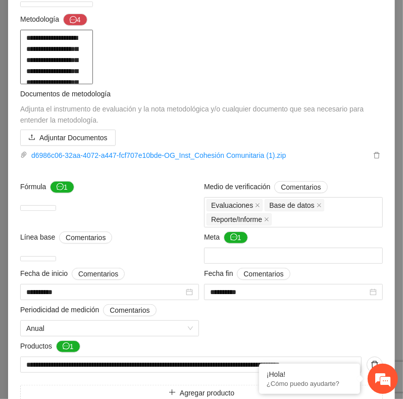
click at [93, 84] on textarea at bounding box center [56, 57] width 73 height 55
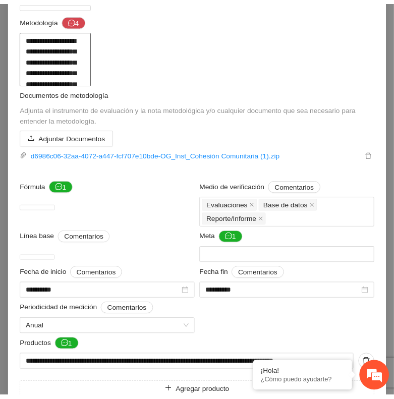
scroll to position [0, 0]
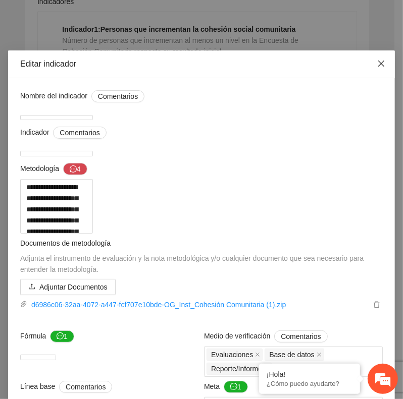
click at [378, 61] on icon "close" at bounding box center [381, 64] width 8 height 8
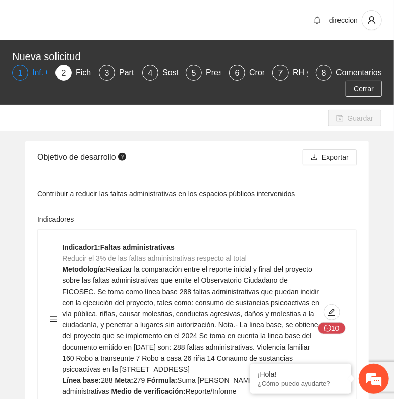
click at [26, 73] on div "1" at bounding box center [20, 73] width 16 height 16
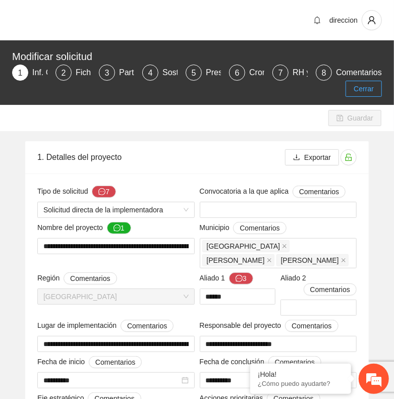
click at [368, 90] on span "Cerrar" at bounding box center [364, 88] width 20 height 11
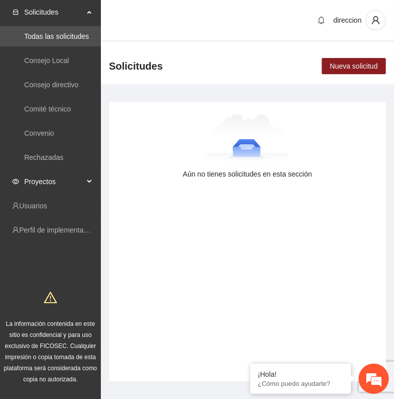
click at [40, 177] on span "Proyectos" at bounding box center [54, 182] width 60 height 20
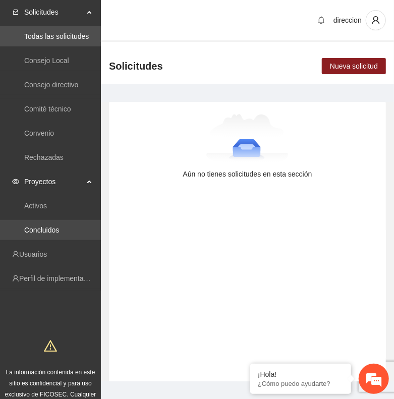
click at [57, 230] on link "Concluidos" at bounding box center [41, 230] width 35 height 8
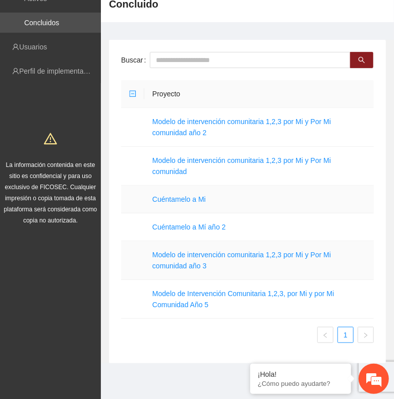
scroll to position [64, 0]
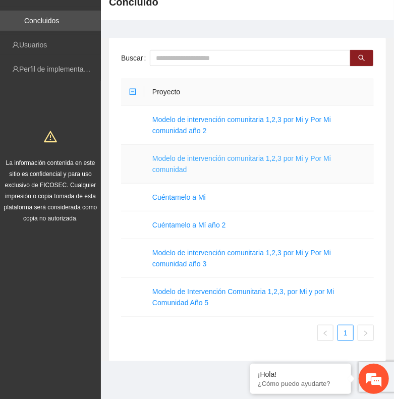
click at [182, 165] on link "Modelo de intervención comunitaria 1,2,3 por Mi y Por Mi comunidad" at bounding box center [241, 164] width 179 height 19
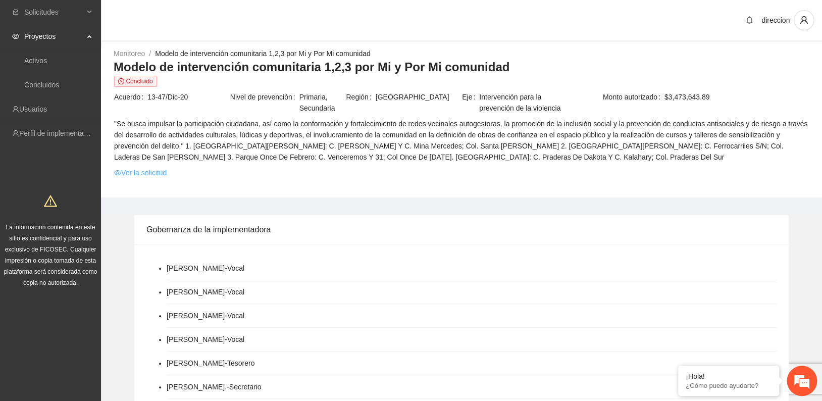
click at [135, 174] on link "Ver la solicitud" at bounding box center [140, 172] width 53 height 11
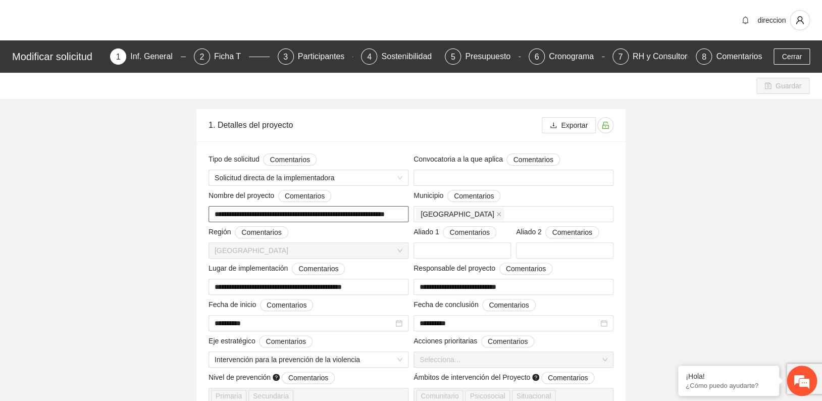
scroll to position [0, 31]
drag, startPoint x: 269, startPoint y: 216, endPoint x: 409, endPoint y: 218, distance: 140.4
click at [402, 218] on div "**********" at bounding box center [308, 206] width 205 height 32
click at [402, 195] on div "Municipio Comentarios" at bounding box center [514, 198] width 200 height 16
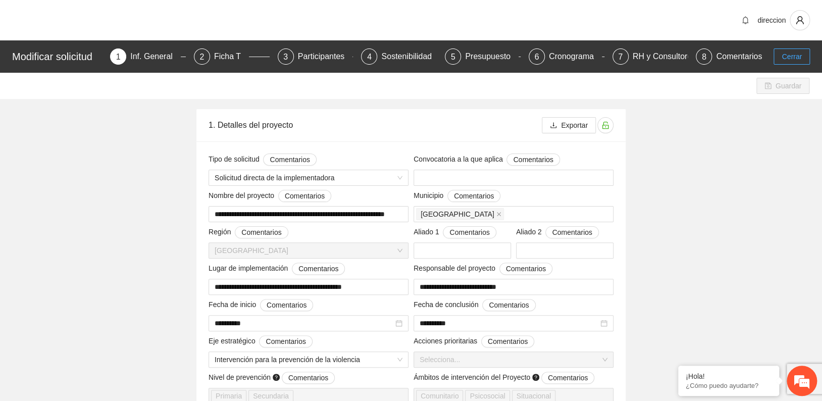
click at [402, 59] on span "Cerrar" at bounding box center [792, 56] width 20 height 11
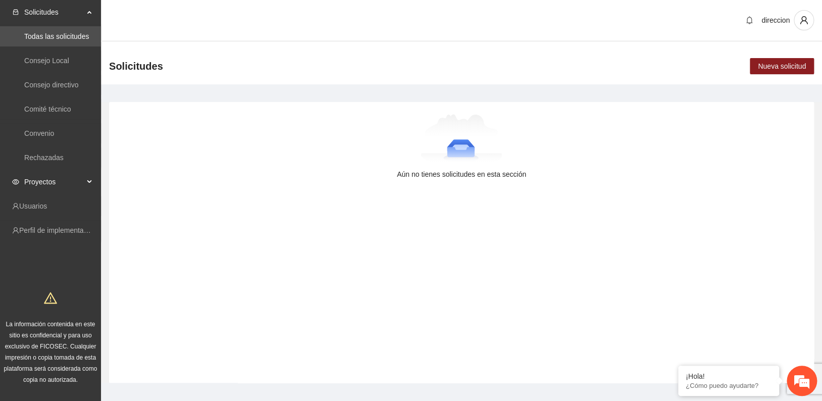
click at [59, 176] on span "Proyectos" at bounding box center [54, 182] width 60 height 20
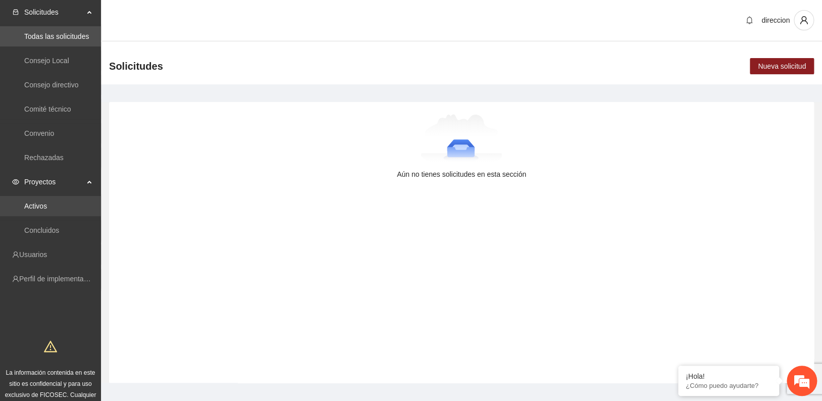
click at [42, 205] on link "Activos" at bounding box center [35, 206] width 23 height 8
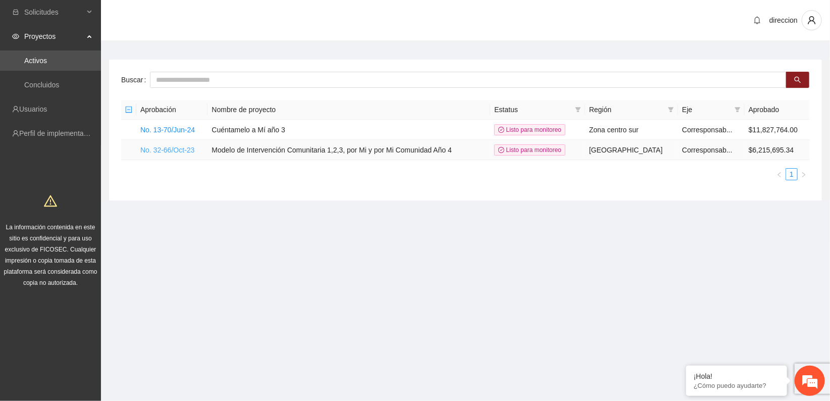
click at [174, 149] on link "No. 32-66/Oct-23" at bounding box center [167, 150] width 54 height 8
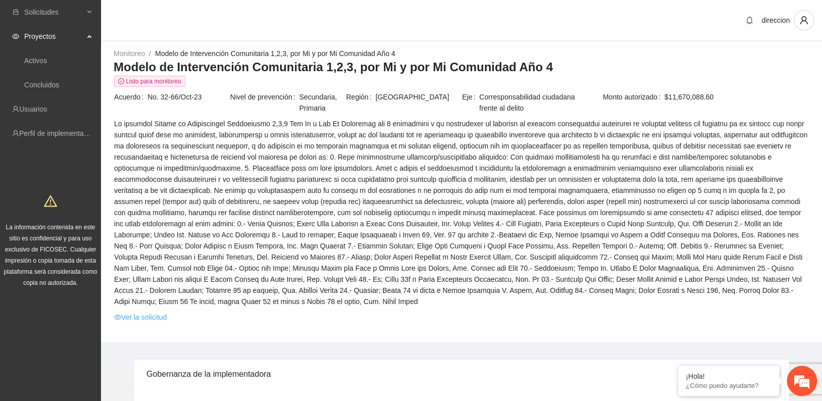
click at [148, 312] on link "Ver la solicitud" at bounding box center [140, 317] width 53 height 11
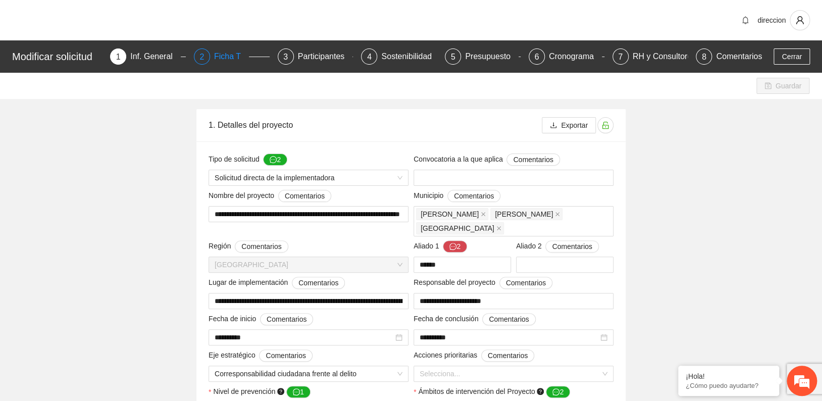
click at [210, 63] on div "2" at bounding box center [202, 56] width 16 height 16
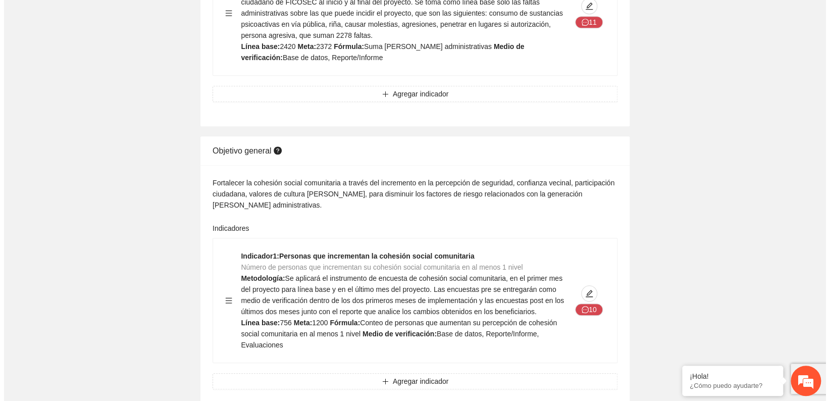
scroll to position [392, 0]
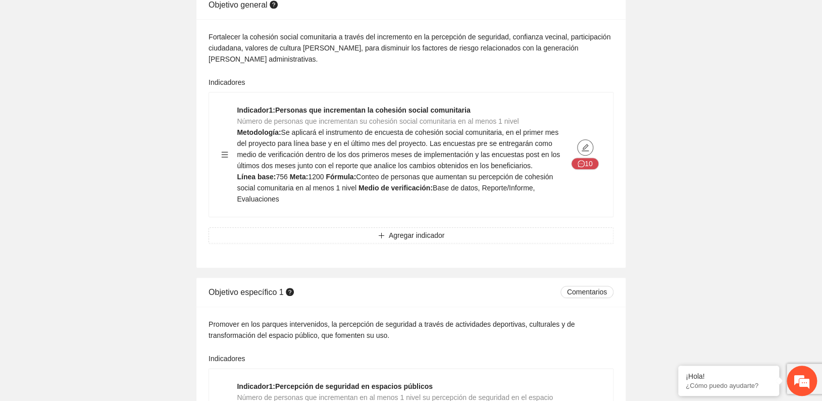
click at [402, 143] on icon "edit" at bounding box center [585, 147] width 8 height 8
type textarea "***"
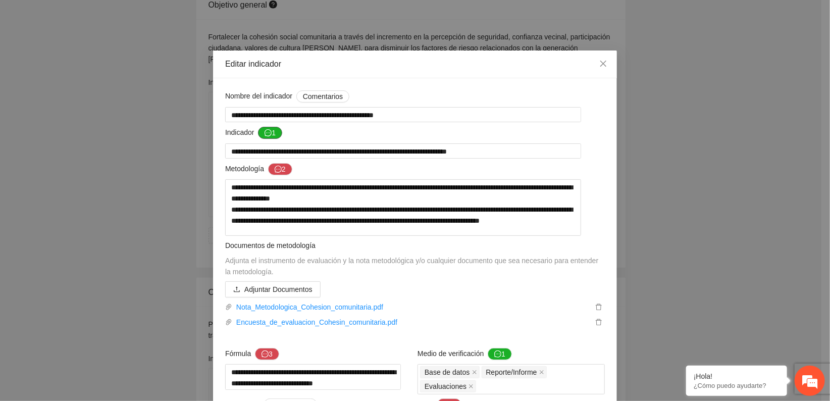
click at [267, 128] on button "1" at bounding box center [270, 133] width 24 height 12
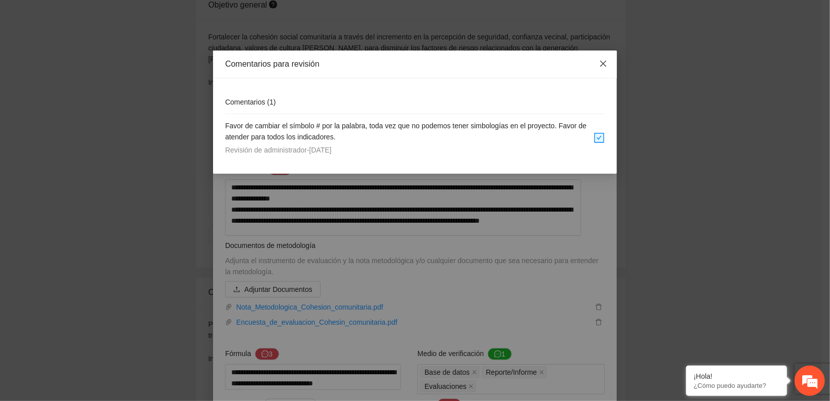
click at [402, 63] on icon "close" at bounding box center [603, 64] width 6 height 6
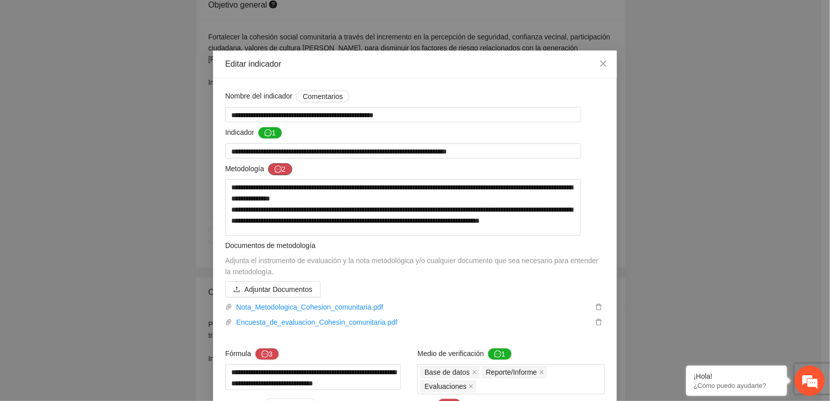
click at [280, 169] on button "2" at bounding box center [280, 169] width 24 height 12
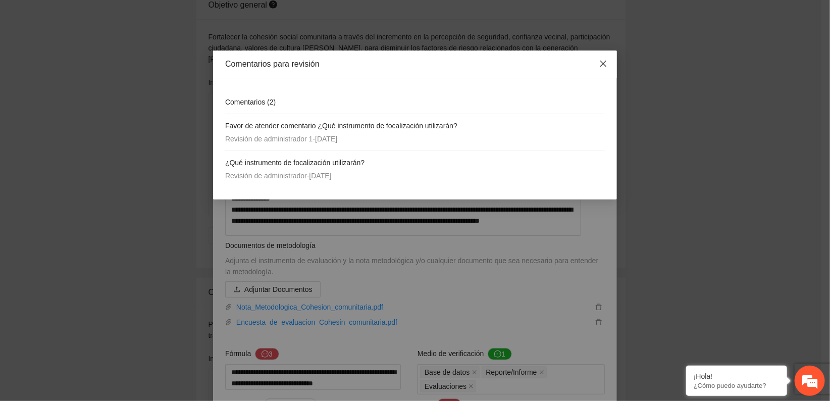
click at [402, 63] on icon "close" at bounding box center [603, 64] width 6 height 6
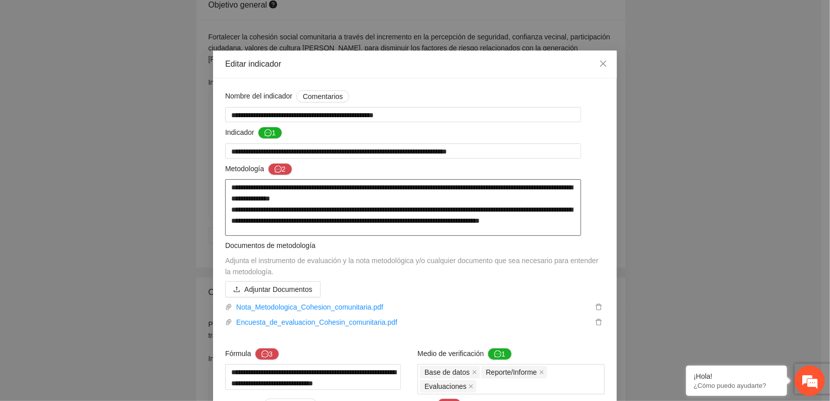
drag, startPoint x: 227, startPoint y: 188, endPoint x: 401, endPoint y: 232, distance: 179.8
click at [401, 232] on textarea "**********" at bounding box center [403, 207] width 356 height 57
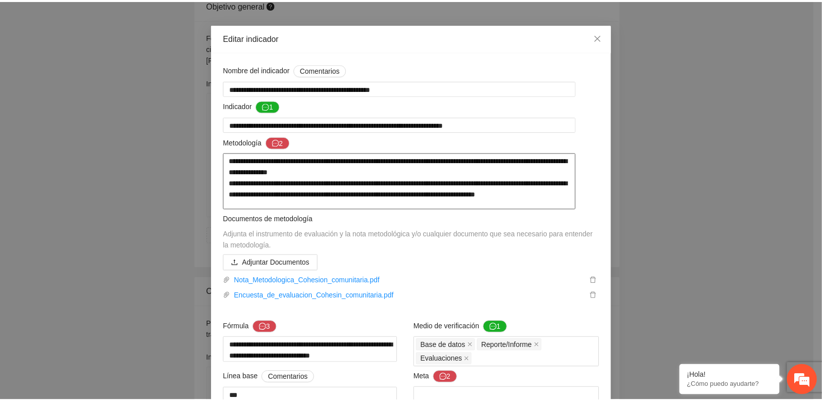
scroll to position [0, 0]
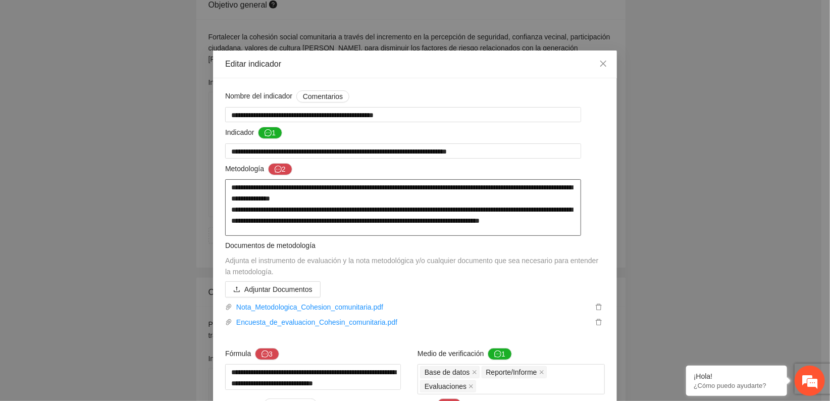
click at [402, 233] on textarea "**********" at bounding box center [403, 207] width 356 height 57
drag, startPoint x: 228, startPoint y: 187, endPoint x: 272, endPoint y: 229, distance: 61.1
click at [272, 229] on textarea "**********" at bounding box center [403, 207] width 356 height 57
drag, startPoint x: 248, startPoint y: 200, endPoint x: 566, endPoint y: 93, distance: 335.0
click at [402, 93] on div "Nombre del indicador Comentarios" at bounding box center [415, 98] width 380 height 16
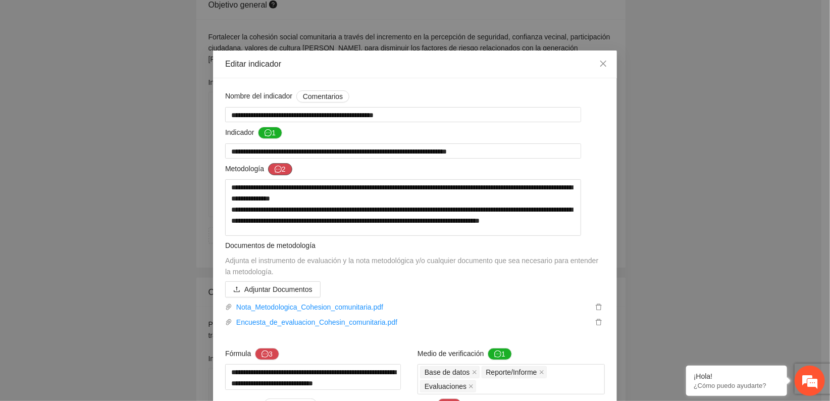
click at [275, 166] on icon "message" at bounding box center [278, 169] width 7 height 7
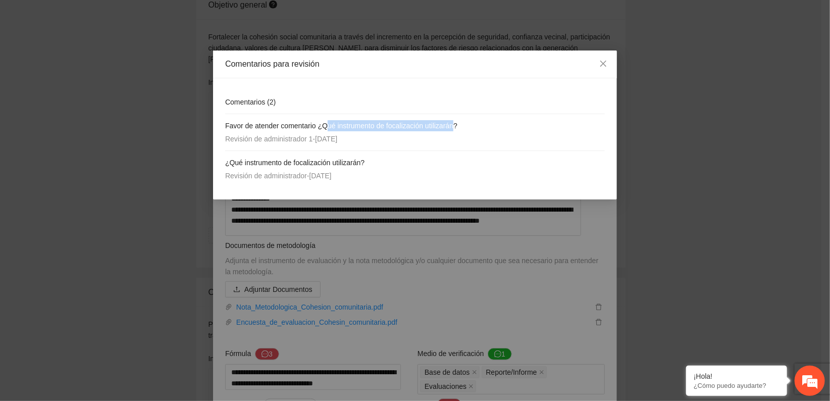
drag, startPoint x: 328, startPoint y: 127, endPoint x: 459, endPoint y: 120, distance: 131.5
click at [402, 120] on h4 "Favor de atender comentario ¿Qué instrumento de focalización utilizarán?" at bounding box center [415, 125] width 380 height 11
drag, startPoint x: 234, startPoint y: 162, endPoint x: 370, endPoint y: 161, distance: 135.8
click at [370, 161] on h4 "¿Qué instrumento de focalización utilizarán?" at bounding box center [415, 162] width 380 height 11
click at [402, 61] on icon "close" at bounding box center [603, 64] width 8 height 8
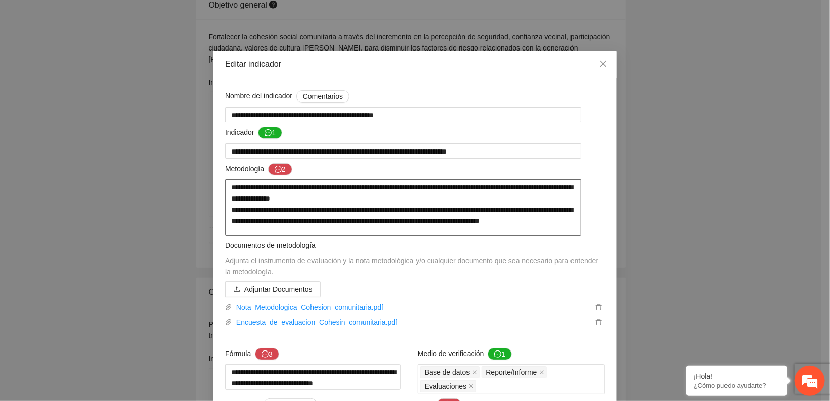
drag, startPoint x: 231, startPoint y: 186, endPoint x: 271, endPoint y: 233, distance: 61.6
click at [271, 233] on textarea "**********" at bounding box center [403, 207] width 356 height 57
click at [402, 63] on span "Close" at bounding box center [603, 63] width 27 height 27
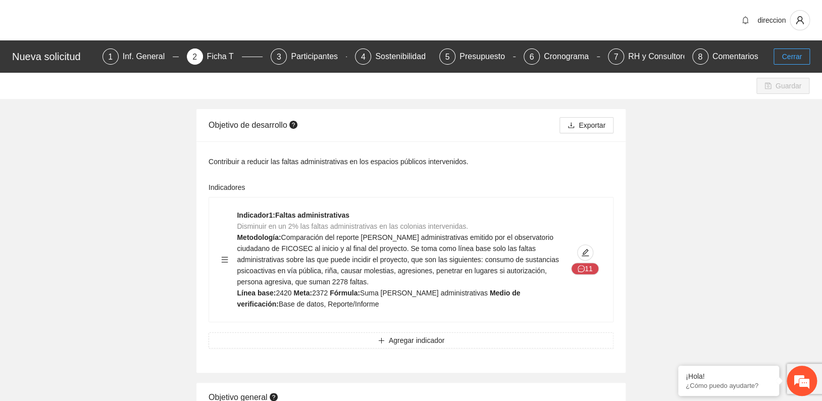
click at [402, 57] on span "Cerrar" at bounding box center [792, 56] width 20 height 11
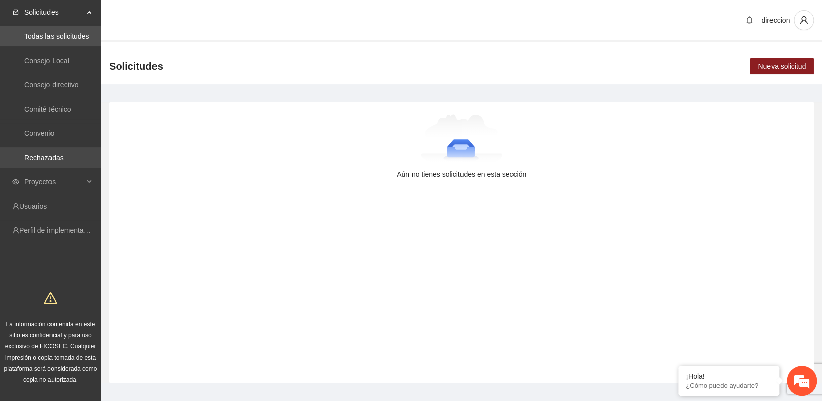
click at [57, 158] on link "Rechazadas" at bounding box center [43, 157] width 39 height 8
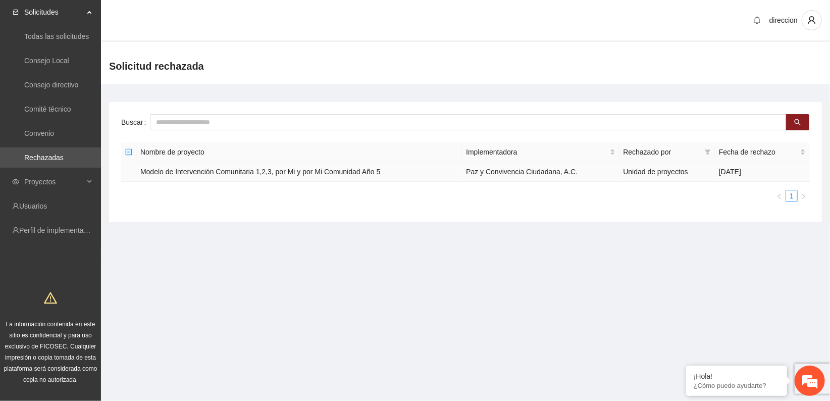
click at [241, 172] on td "Modelo de Intervención Comunitaria 1,2,3, por Mi y por Mi Comunidad Año 5" at bounding box center [299, 172] width 326 height 20
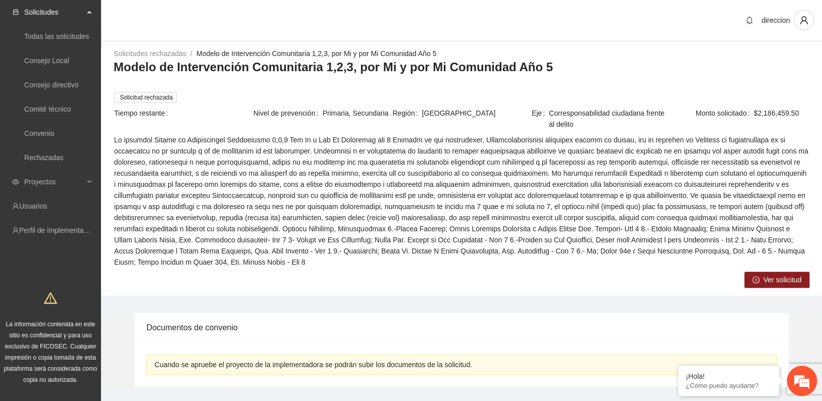
click at [402, 279] on span "Ver solicitud" at bounding box center [782, 279] width 38 height 11
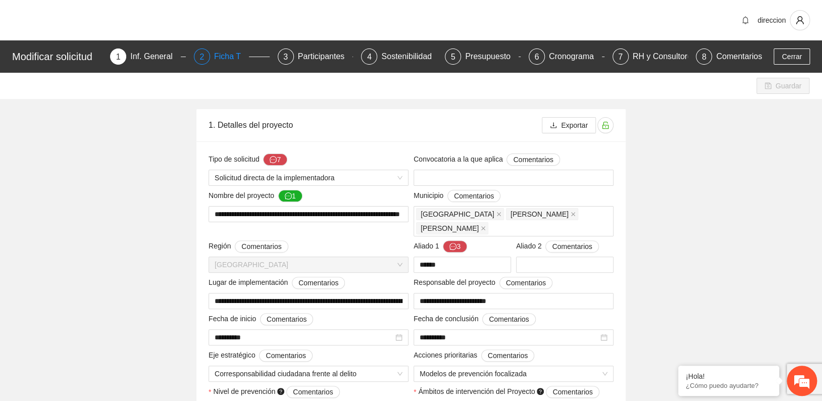
click at [227, 61] on div "Ficha T" at bounding box center [231, 56] width 35 height 16
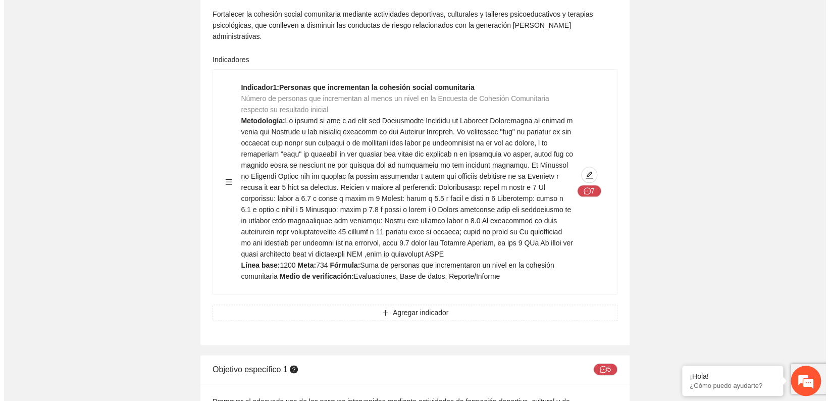
scroll to position [392, 0]
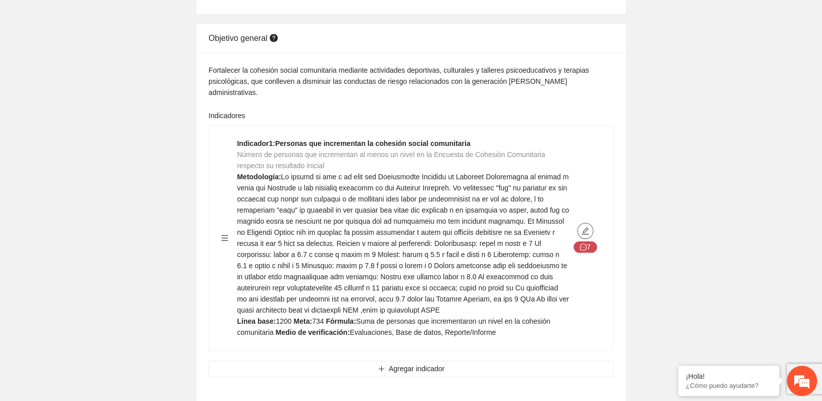
click at [402, 227] on icon "edit" at bounding box center [585, 231] width 8 height 8
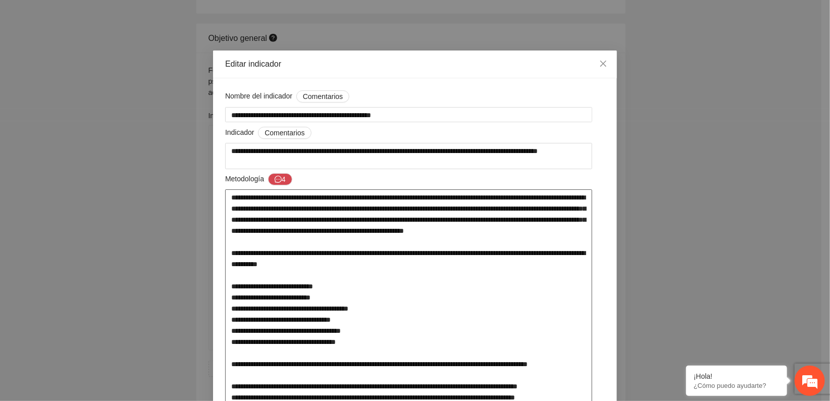
click at [366, 301] on textarea at bounding box center [408, 320] width 367 height 263
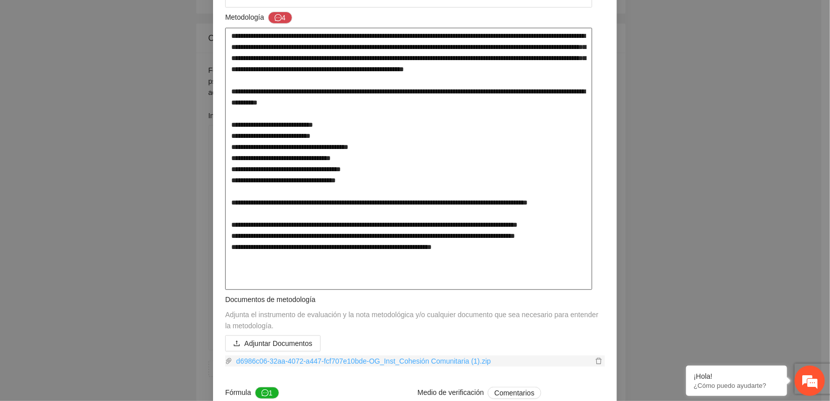
scroll to position [185, 0]
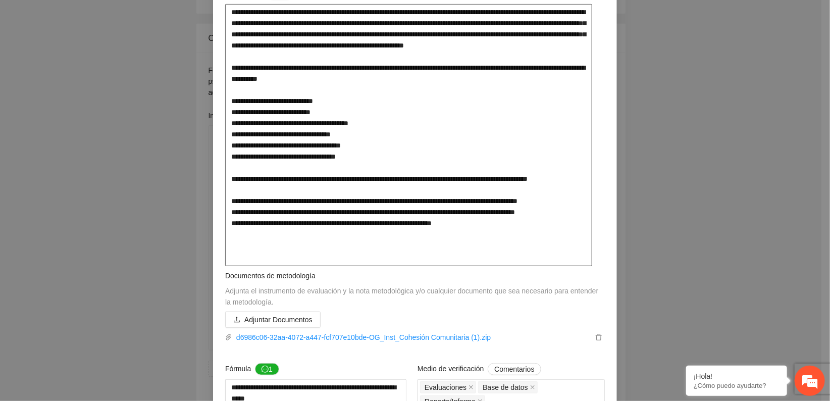
drag, startPoint x: 238, startPoint y: 203, endPoint x: 477, endPoint y: 259, distance: 245.3
click at [402, 259] on textarea at bounding box center [408, 135] width 367 height 263
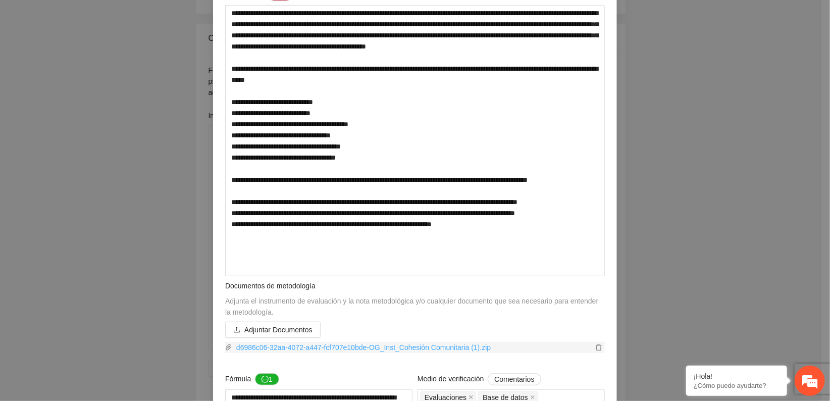
click at [402, 349] on link "d6986c06-32aa-4072-a447-fcf707e10bde-OG_Inst_Cohesión Comunitaria (1).zip" at bounding box center [412, 347] width 361 height 11
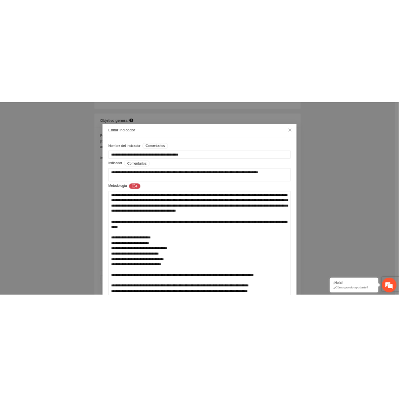
scroll to position [0, 0]
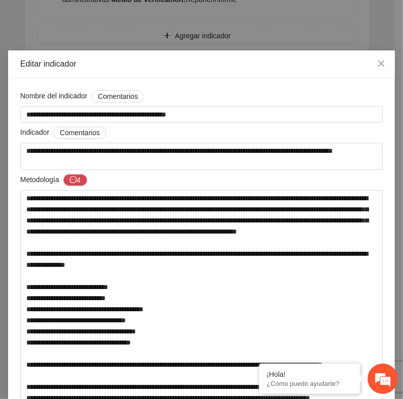
type textarea "****"
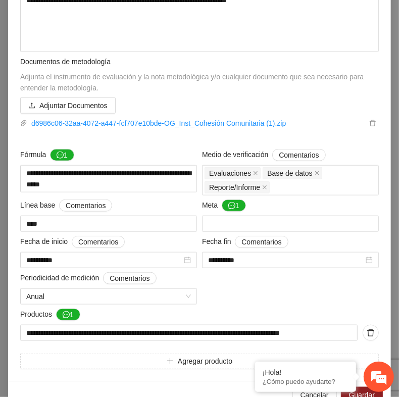
scroll to position [433, 0]
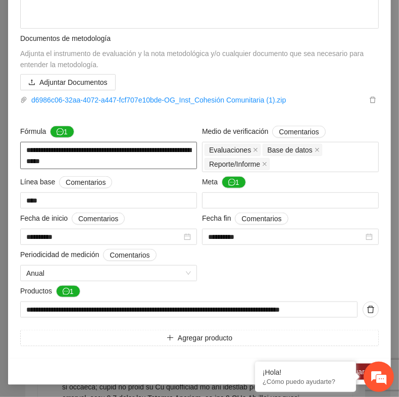
drag, startPoint x: 92, startPoint y: 160, endPoint x: 21, endPoint y: 150, distance: 72.3
click at [21, 150] on textarea "**********" at bounding box center [108, 155] width 177 height 27
click at [59, 130] on button "1" at bounding box center [62, 132] width 24 height 12
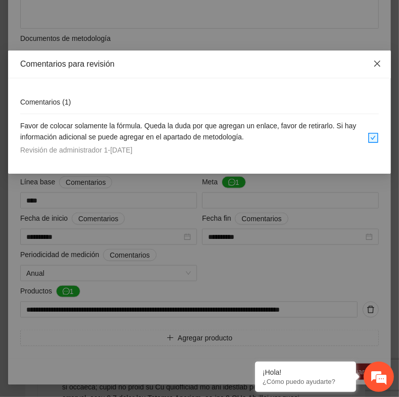
click at [376, 62] on icon "close" at bounding box center [377, 64] width 8 height 8
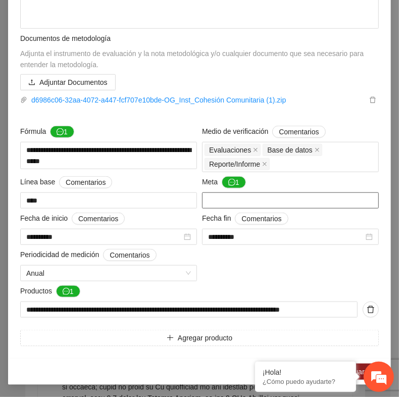
drag, startPoint x: 218, startPoint y: 197, endPoint x: 197, endPoint y: 197, distance: 20.2
click at [202, 197] on input "***" at bounding box center [290, 200] width 177 height 16
click at [202, 193] on input "***" at bounding box center [290, 200] width 177 height 16
click at [232, 182] on button "1" at bounding box center [234, 182] width 24 height 12
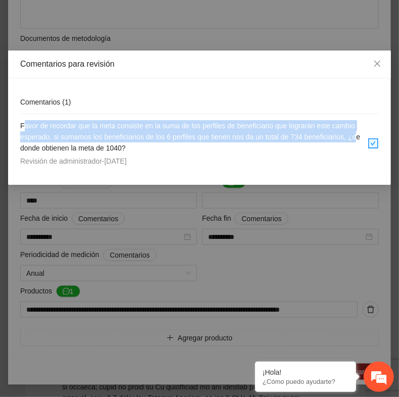
drag, startPoint x: 23, startPoint y: 124, endPoint x: 359, endPoint y: 138, distance: 336.5
click at [359, 138] on span "Favor de recordar que la meta consiste en la suma de los perfiles de beneficiar…" at bounding box center [190, 137] width 340 height 30
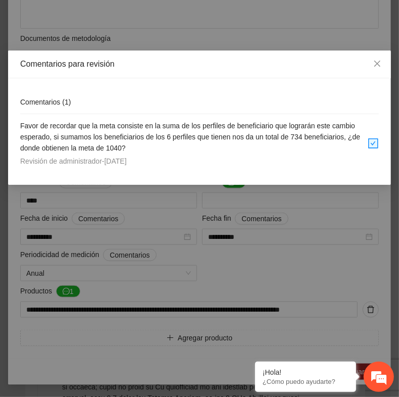
click at [143, 142] on h4 "Favor de recordar que la meta consiste en la suma de los perfiles de beneficiar…" at bounding box center [193, 136] width 347 height 33
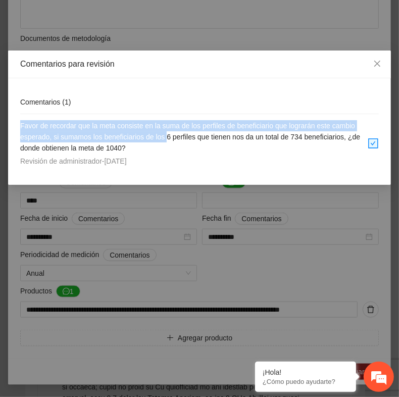
drag, startPoint x: 19, startPoint y: 123, endPoint x: 168, endPoint y: 140, distance: 149.4
click at [168, 140] on div "Comentarios ( 1 ) Favor de recordar que la meta consiste en la suma de los perf…" at bounding box center [199, 131] width 383 height 107
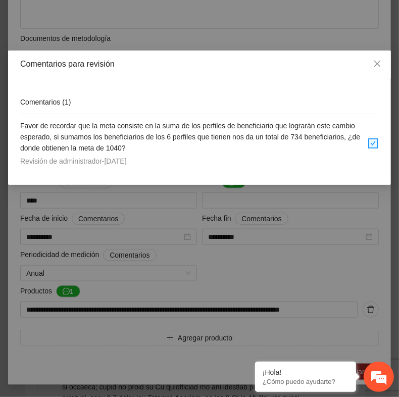
drag, startPoint x: 168, startPoint y: 140, endPoint x: 113, endPoint y: 108, distance: 63.4
click at [113, 108] on div "Comentarios ( 1 )" at bounding box center [199, 102] width 358 height 24
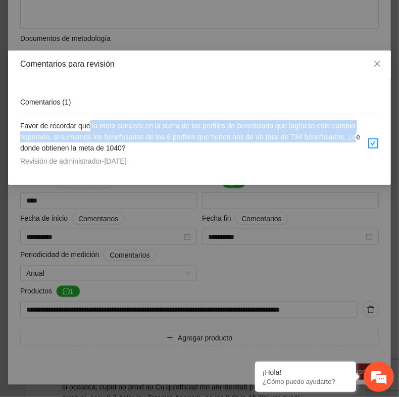
drag, startPoint x: 90, startPoint y: 129, endPoint x: 362, endPoint y: 139, distance: 272.4
click at [360, 139] on span "Favor de recordar que la meta consiste en la suma de los perfiles de beneficiar…" at bounding box center [190, 137] width 340 height 30
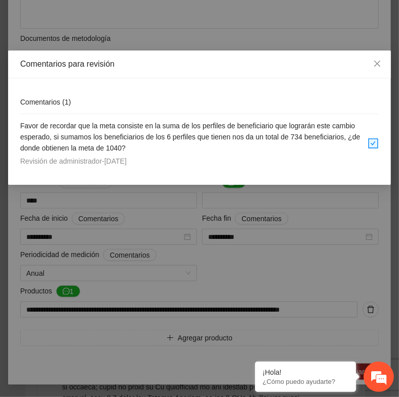
click at [219, 163] on div "Revisión de administrador - 28/02/2025" at bounding box center [193, 161] width 347 height 11
click at [373, 63] on icon "close" at bounding box center [377, 64] width 8 height 8
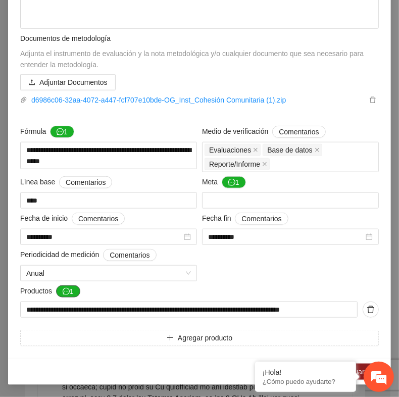
click at [63, 289] on icon "message" at bounding box center [66, 291] width 7 height 7
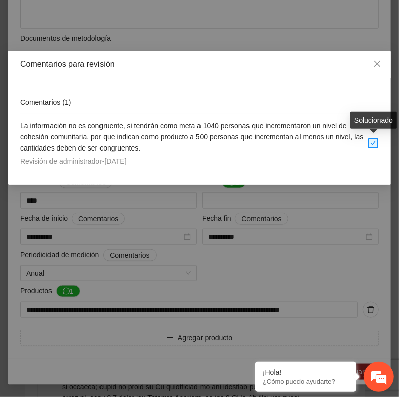
drag, startPoint x: 16, startPoint y: 118, endPoint x: 369, endPoint y: 138, distance: 353.0
click at [369, 138] on div "Comentarios ( 1 ) La información no es congruente, si tendrán como meta a 1040 …" at bounding box center [199, 131] width 383 height 107
drag, startPoint x: 369, startPoint y: 138, endPoint x: 344, endPoint y: 78, distance: 65.3
click at [380, 63] on icon "close" at bounding box center [377, 64] width 8 height 8
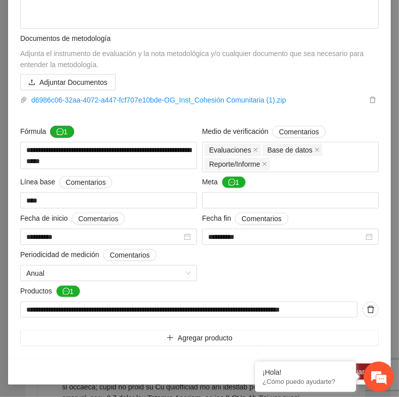
click at [57, 128] on icon "message" at bounding box center [60, 131] width 7 height 7
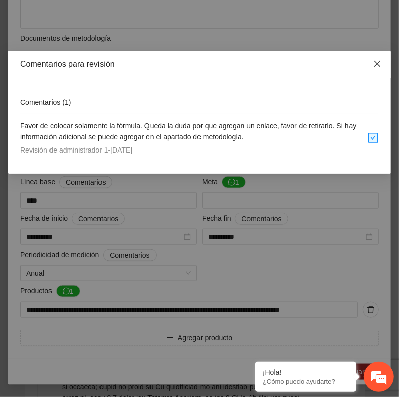
click at [376, 64] on icon "close" at bounding box center [377, 64] width 8 height 8
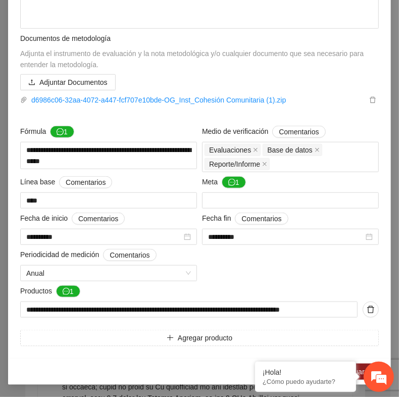
click at [224, 175] on div "**********" at bounding box center [200, 2] width 364 height 688
click at [228, 183] on icon "message" at bounding box center [231, 182] width 7 height 7
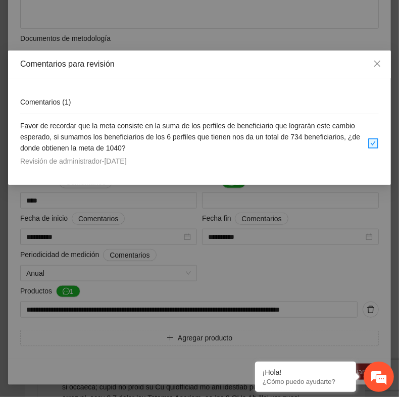
click at [60, 286] on div "Comentarios para revisión Comentarios ( 1 ) Favor de recordar que la meta consi…" at bounding box center [199, 198] width 399 height 397
click at [63, 289] on div "Comentarios para revisión Comentarios ( 1 ) Favor de recordar que la meta consi…" at bounding box center [199, 198] width 399 height 397
click at [62, 297] on div "Comentarios para revisión Comentarios ( 1 ) Favor de recordar que la meta consi…" at bounding box center [199, 198] width 399 height 397
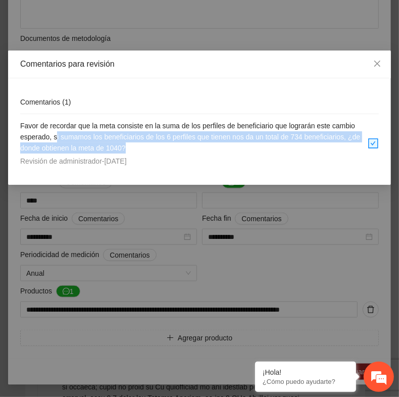
drag, startPoint x: 15, startPoint y: 157, endPoint x: 80, endPoint y: 131, distance: 70.5
click at [80, 131] on div "Comentarios ( 1 ) Favor de recordar que la meta consiste en la suma de los perf…" at bounding box center [199, 131] width 383 height 107
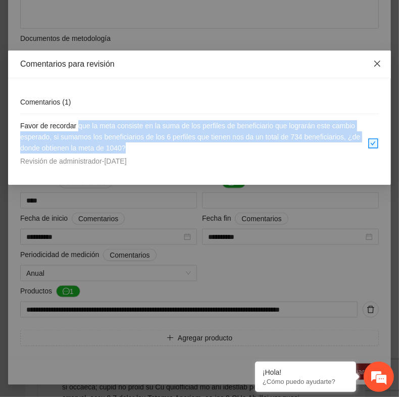
click at [379, 64] on icon "close" at bounding box center [377, 64] width 8 height 8
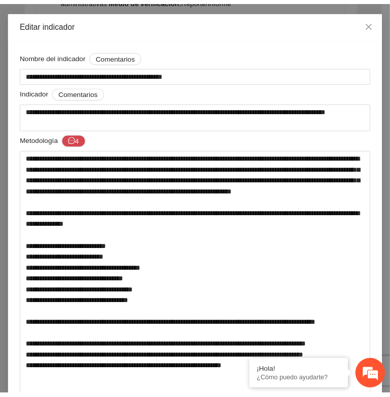
scroll to position [0, 0]
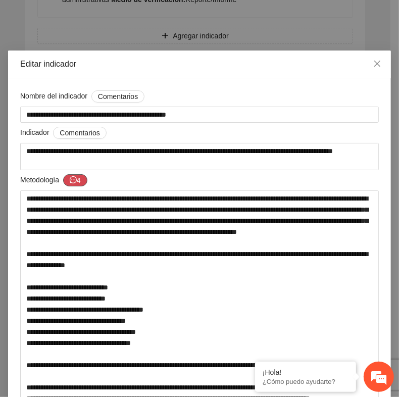
click at [73, 177] on icon "message" at bounding box center [73, 179] width 7 height 7
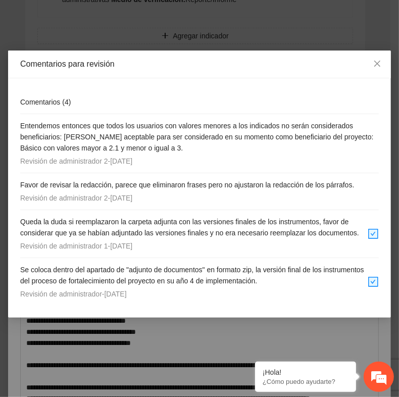
drag, startPoint x: 34, startPoint y: 124, endPoint x: 184, endPoint y: 160, distance: 153.7
click at [184, 160] on div "Comentarios ( 4 ) Entendemos entonces que todos los usuarios con valores menore…" at bounding box center [199, 197] width 383 height 239
drag, startPoint x: 184, startPoint y: 160, endPoint x: 177, endPoint y: 161, distance: 6.6
click at [177, 161] on div "Revisión de administrador 2 - 25/03/2025" at bounding box center [199, 161] width 358 height 11
click at [41, 181] on span "Favor de revisar la redacción, parece que eliminaron frases pero no ajustaron l…" at bounding box center [187, 185] width 334 height 8
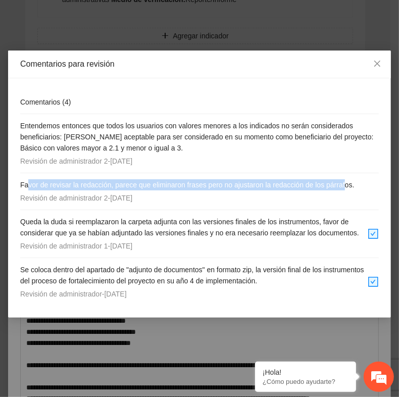
drag, startPoint x: 26, startPoint y: 186, endPoint x: 348, endPoint y: 173, distance: 322.4
click at [348, 173] on li "Favor de revisar la redacción, parece que eliminaron frases pero no ajustaron l…" at bounding box center [199, 191] width 358 height 37
drag, startPoint x: 348, startPoint y: 173, endPoint x: 369, endPoint y: 61, distance: 114.6
click at [369, 61] on span "Close" at bounding box center [377, 63] width 27 height 27
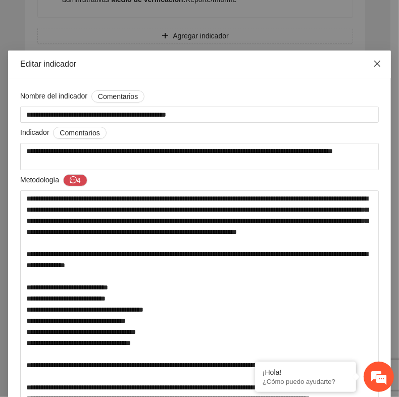
click at [376, 63] on icon "close" at bounding box center [377, 64] width 8 height 8
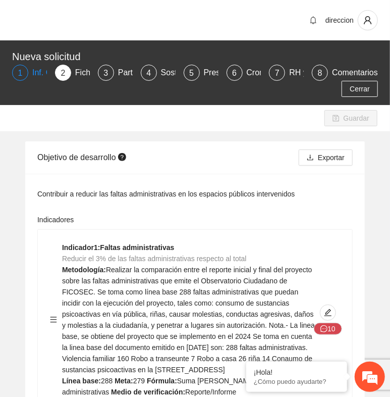
click at [23, 70] on div "1" at bounding box center [20, 73] width 16 height 16
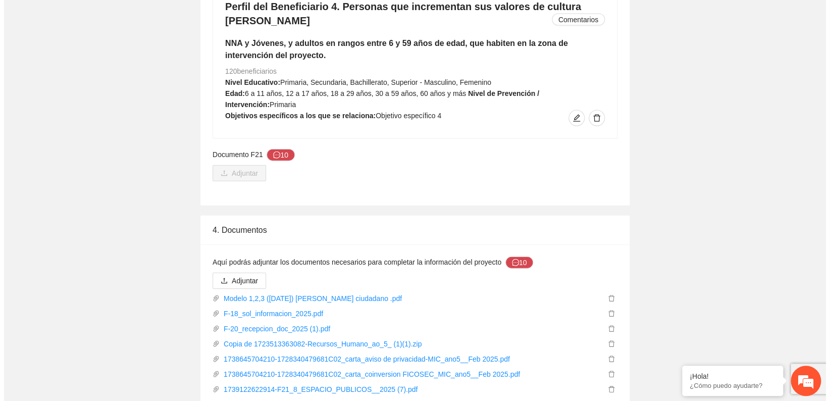
scroll to position [2914, 0]
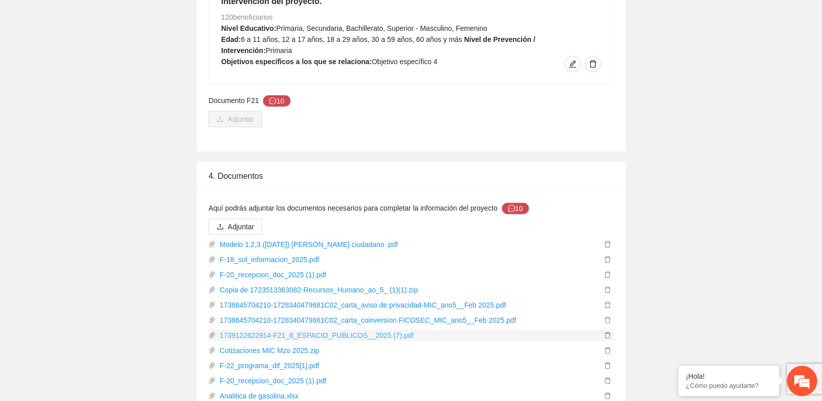
click at [242, 330] on link "1739122622914-F21_8_ESPACIO_PUBLICOS__2025 (7).pdf" at bounding box center [409, 335] width 386 height 11
click at [272, 97] on icon "message" at bounding box center [272, 100] width 7 height 7
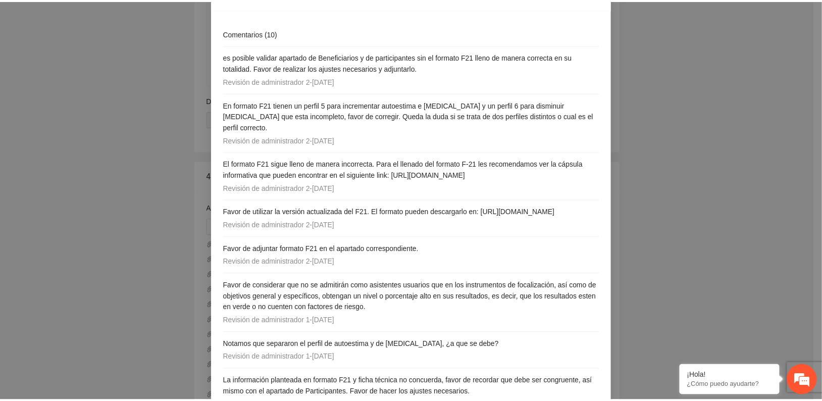
scroll to position [0, 0]
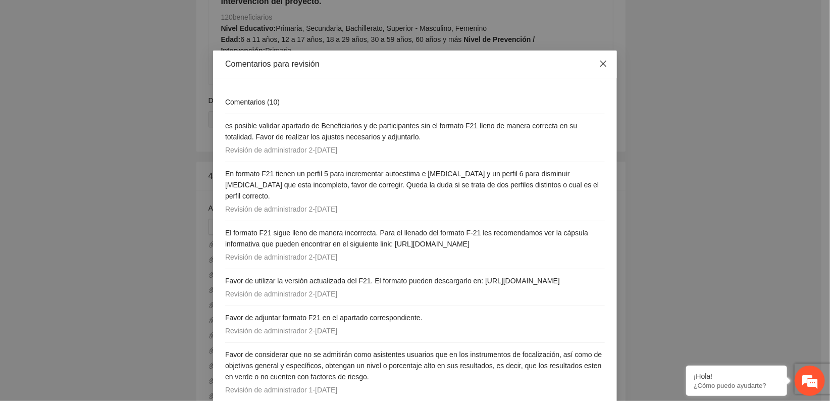
click at [402, 61] on icon "close" at bounding box center [603, 64] width 8 height 8
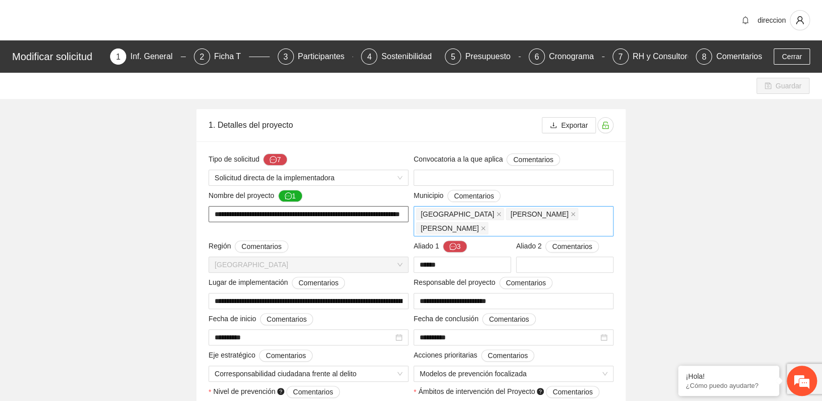
scroll to position [0, 54]
drag, startPoint x: 209, startPoint y: 214, endPoint x: 382, endPoint y: 223, distance: 173.4
click at [402, 185] on input "text" at bounding box center [514, 178] width 200 height 16
drag, startPoint x: 213, startPoint y: 210, endPoint x: 402, endPoint y: 213, distance: 189.4
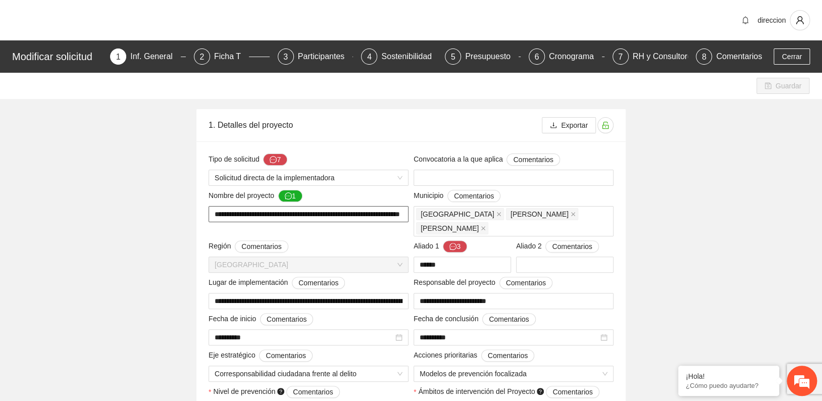
click at [402, 213] on input "**********" at bounding box center [309, 214] width 200 height 16
